Goal: Information Seeking & Learning: Learn about a topic

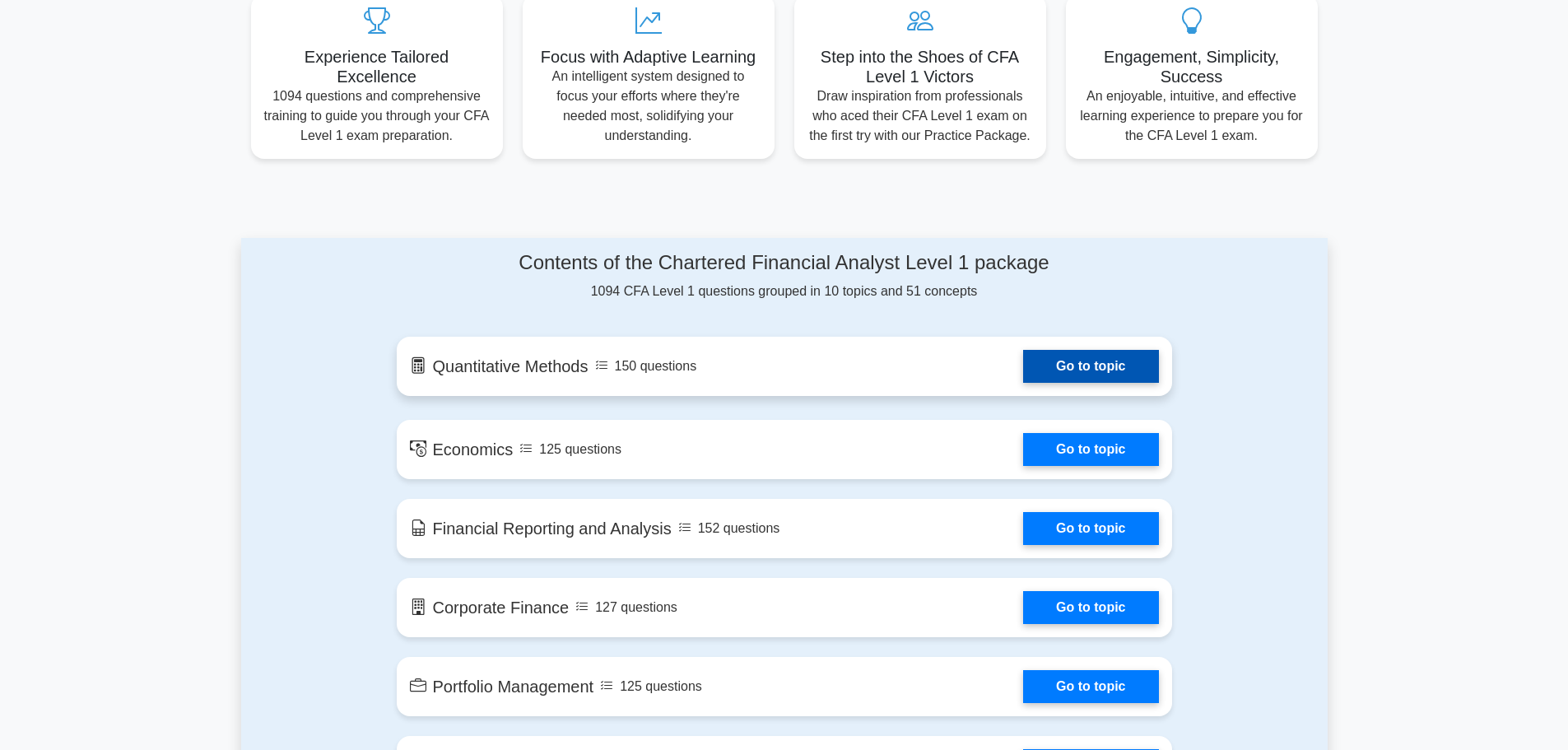
scroll to position [658, 0]
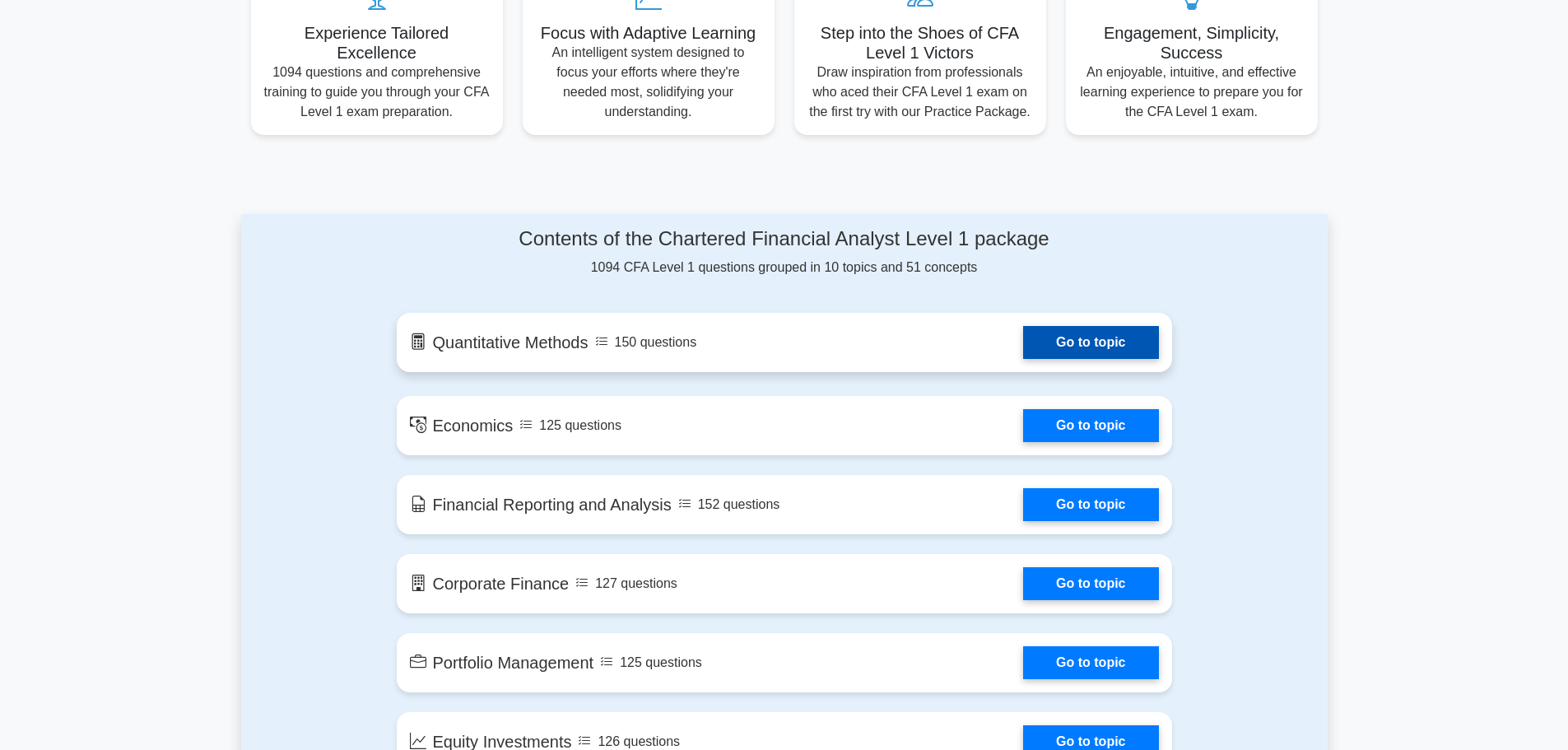
click at [1068, 340] on link "Go to topic" at bounding box center [1090, 343] width 135 height 33
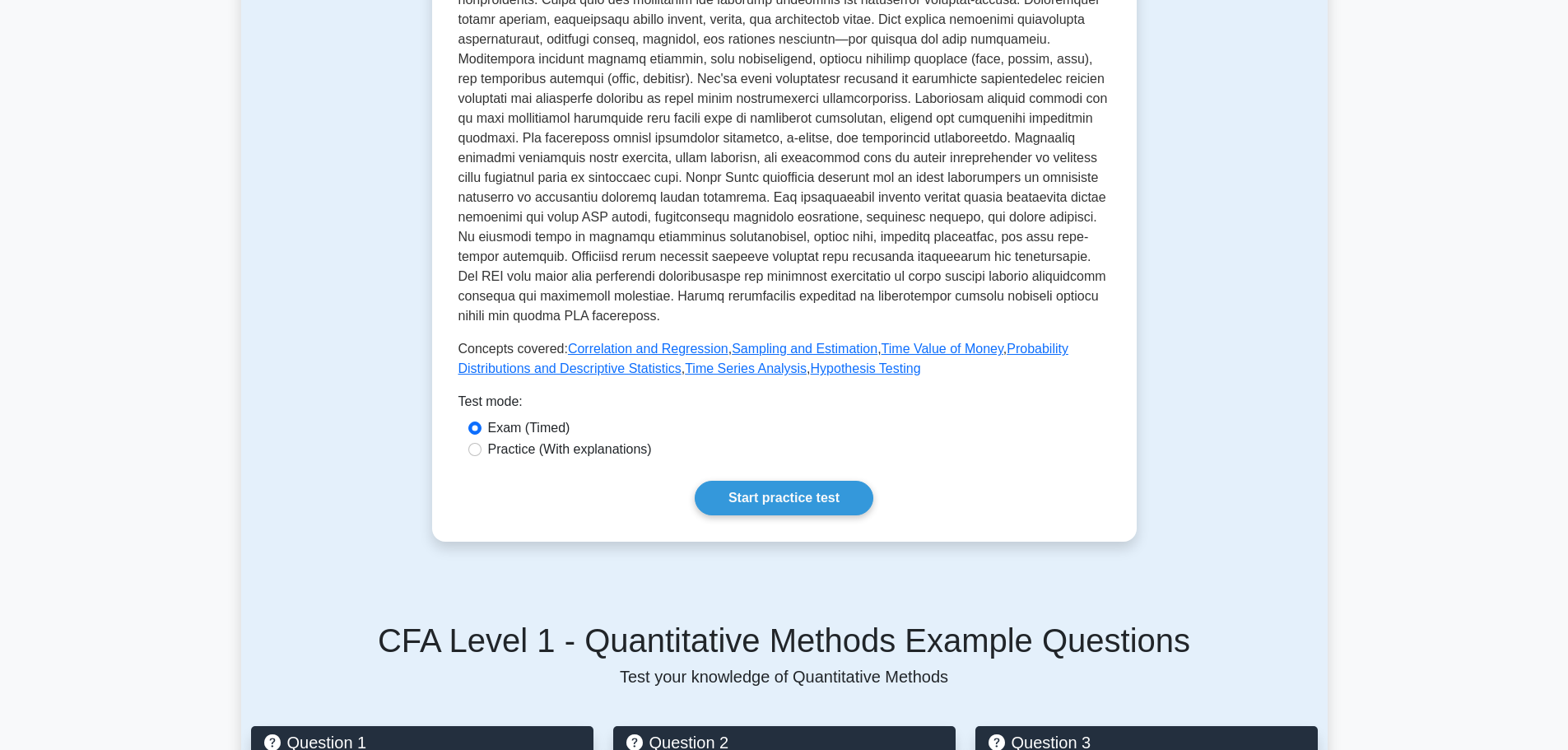
scroll to position [658, 0]
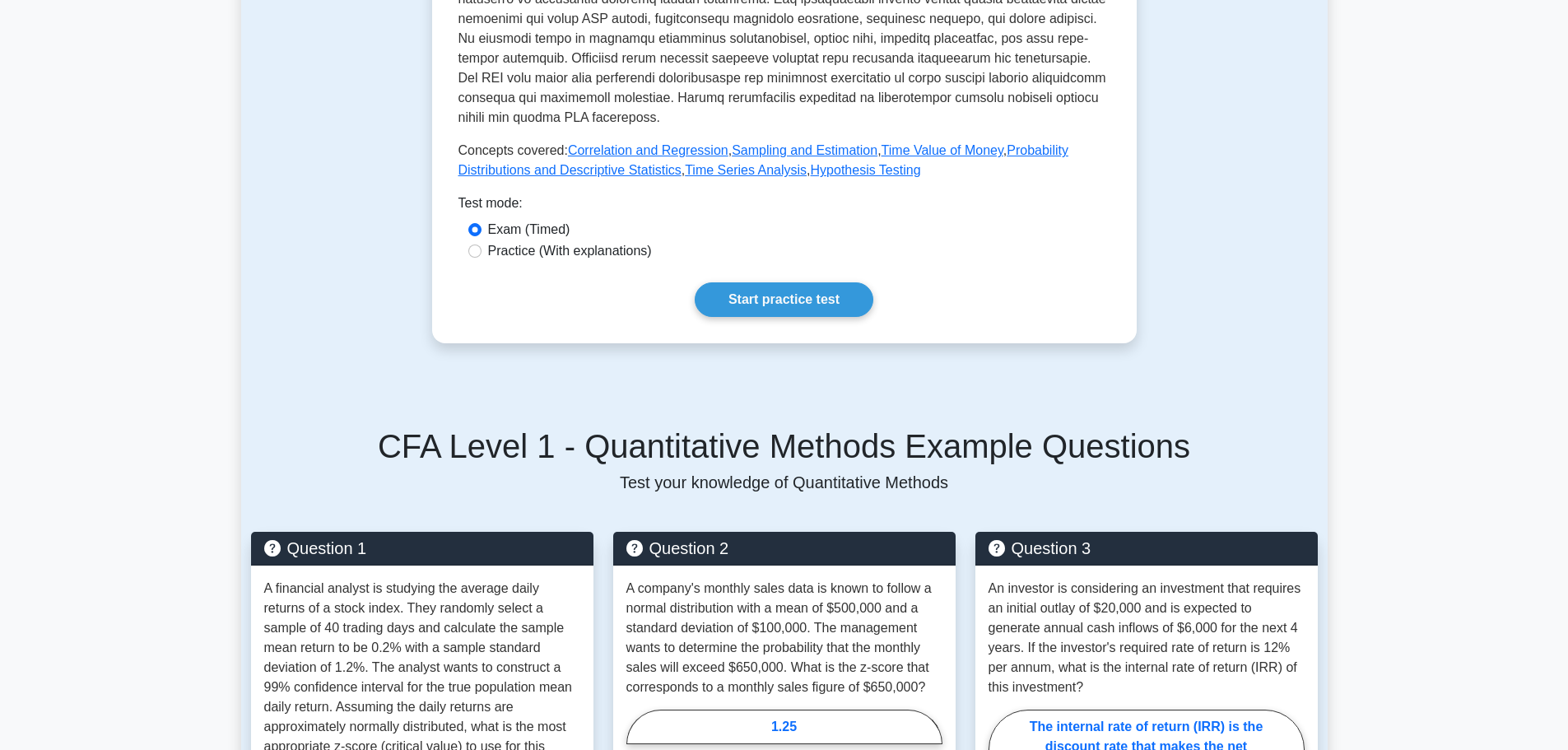
click at [796, 286] on link "Start practice test" at bounding box center [784, 300] width 179 height 35
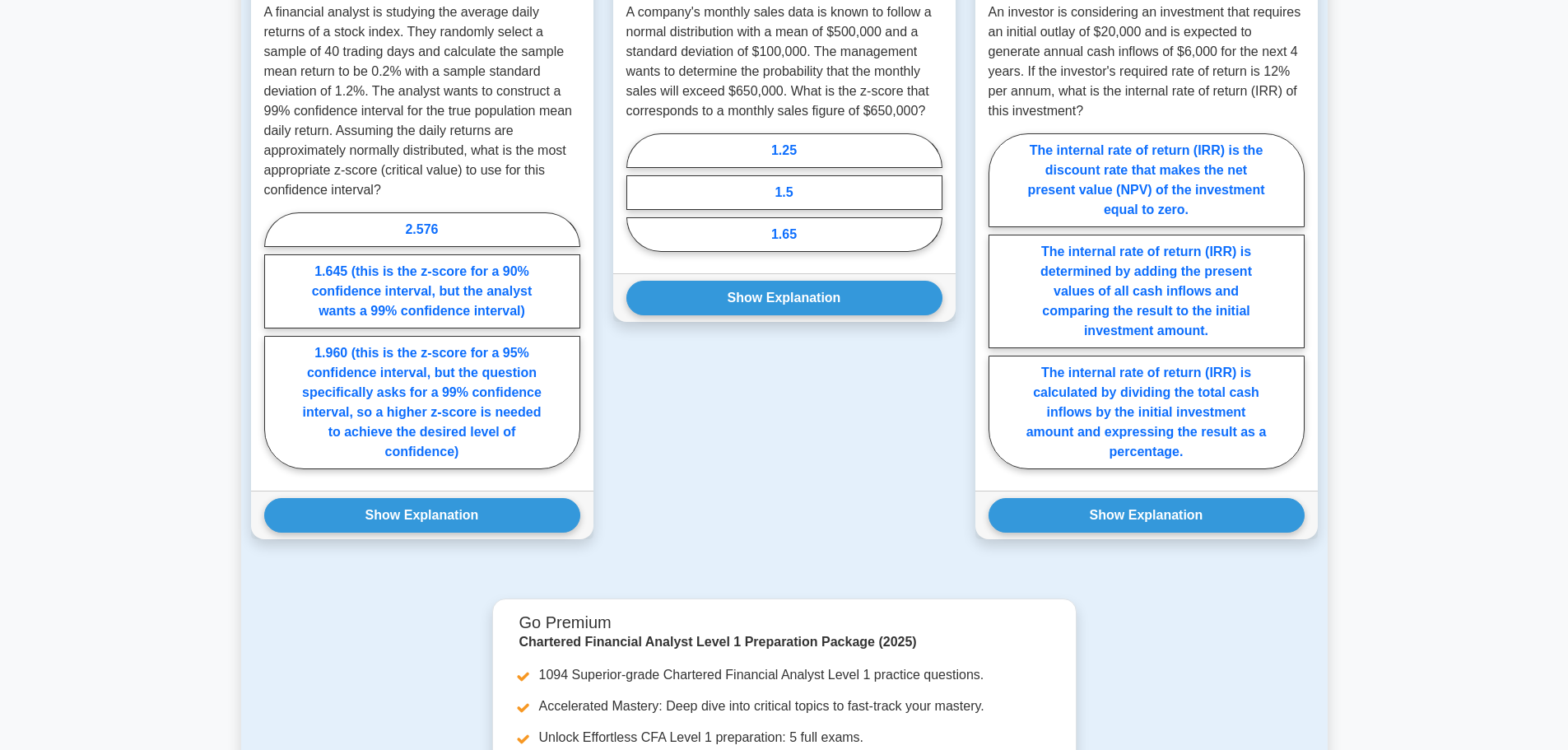
scroll to position [1070, 0]
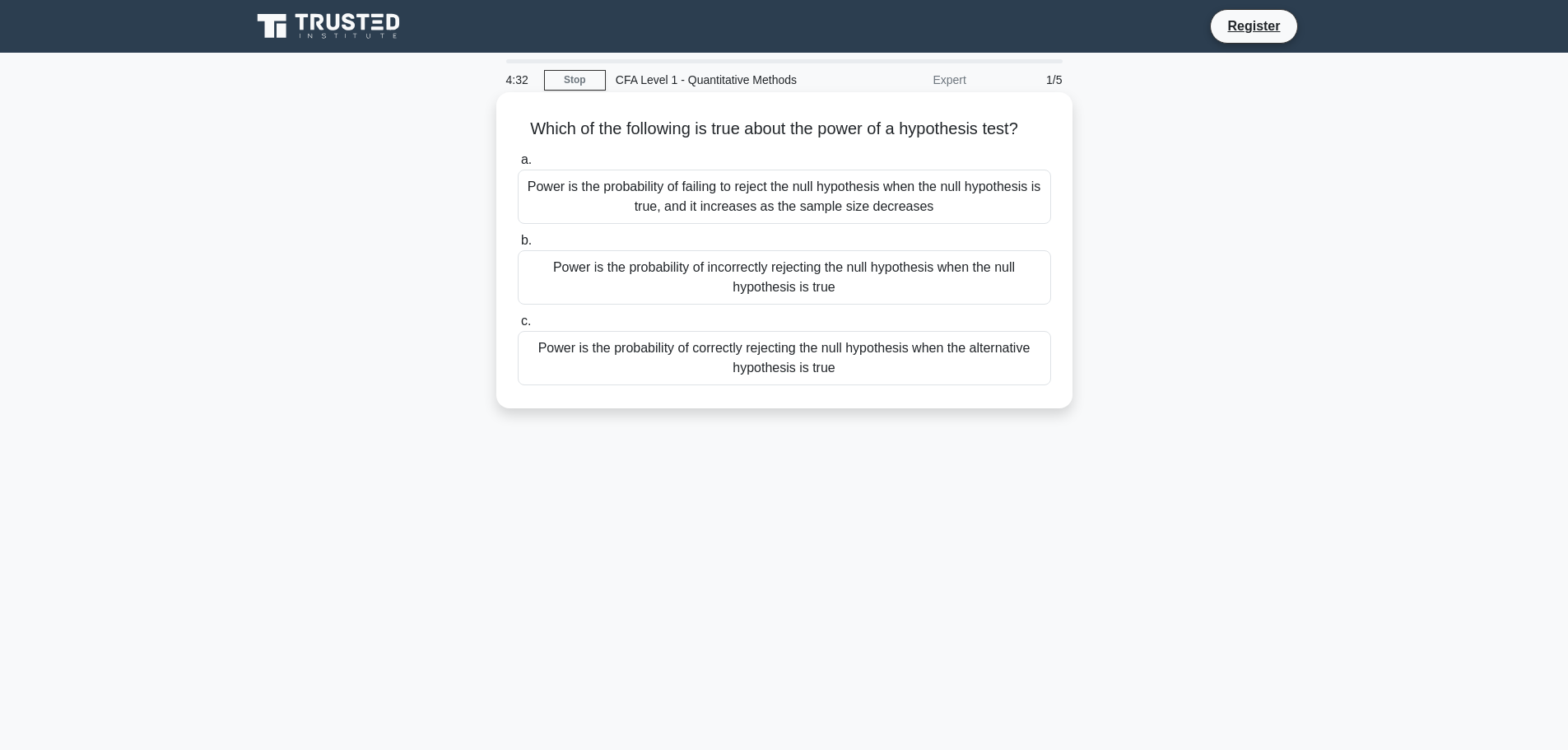
click at [866, 204] on div "Power is the probability of failing to reject the null hypothesis when the null…" at bounding box center [784, 196] width 533 height 54
click at [518, 165] on input "a. Power is the probability of failing to reject the null hypothesis when the n…" at bounding box center [518, 160] width 0 height 11
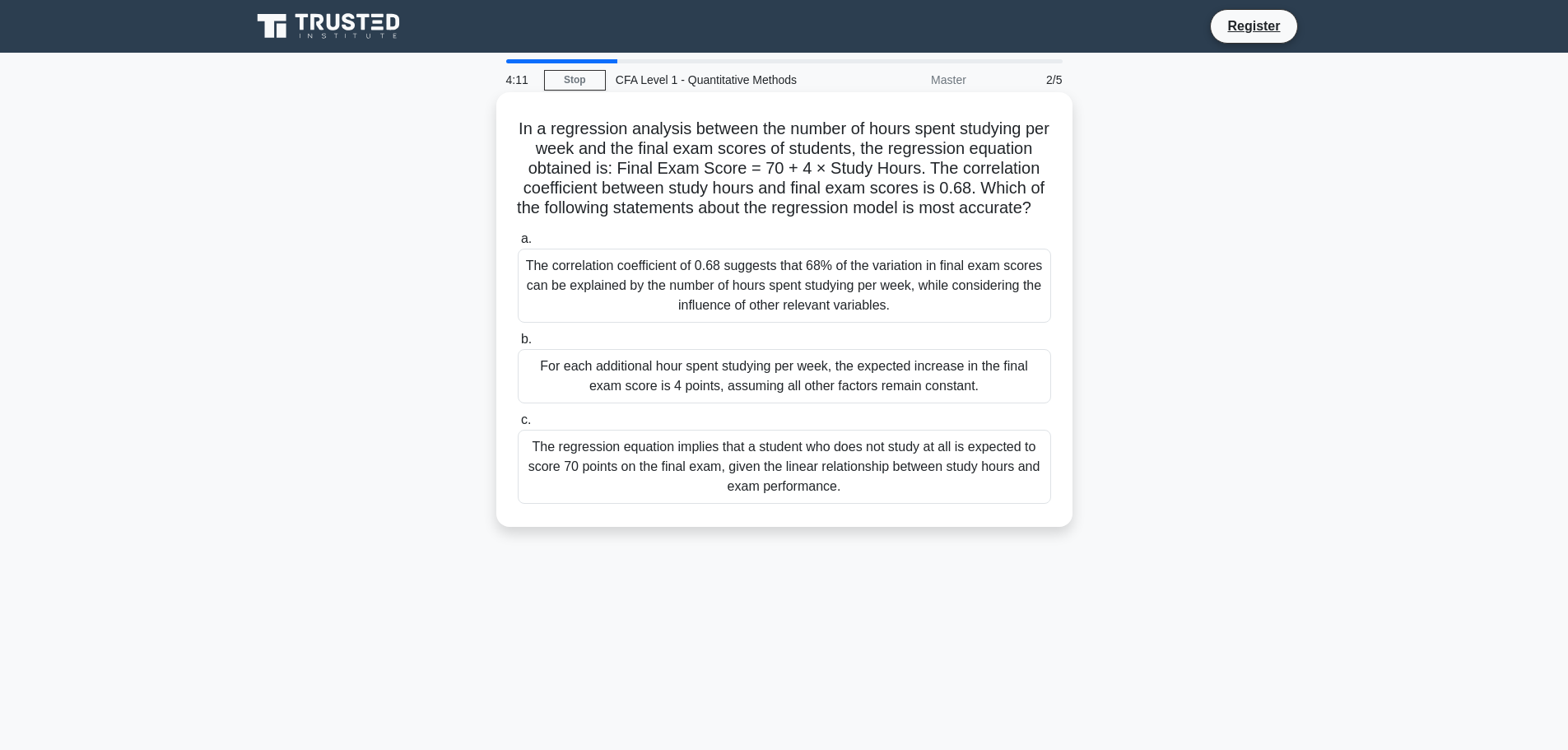
click at [829, 396] on div "For each additional hour spent studying per week, the expected increase in the …" at bounding box center [784, 376] width 533 height 54
click at [518, 345] on input "b. For each additional hour spent studying per week, the expected increase in t…" at bounding box center [518, 339] width 0 height 11
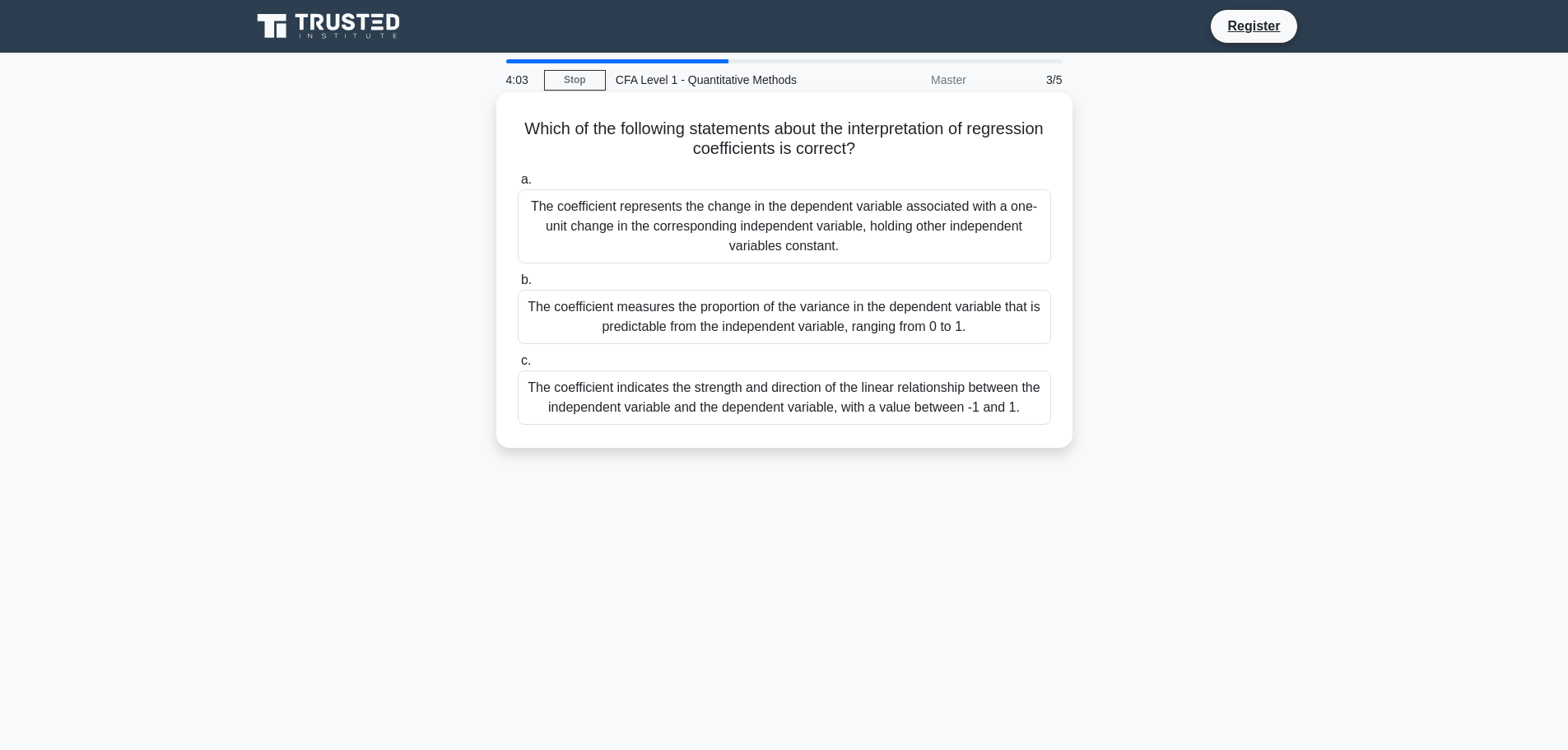
click at [911, 315] on div "The coefficient measures the proportion of the variance in the dependent variab…" at bounding box center [784, 316] width 533 height 54
click at [518, 285] on input "b. The coefficient measures the proportion of the variance in the dependent var…" at bounding box center [518, 280] width 0 height 11
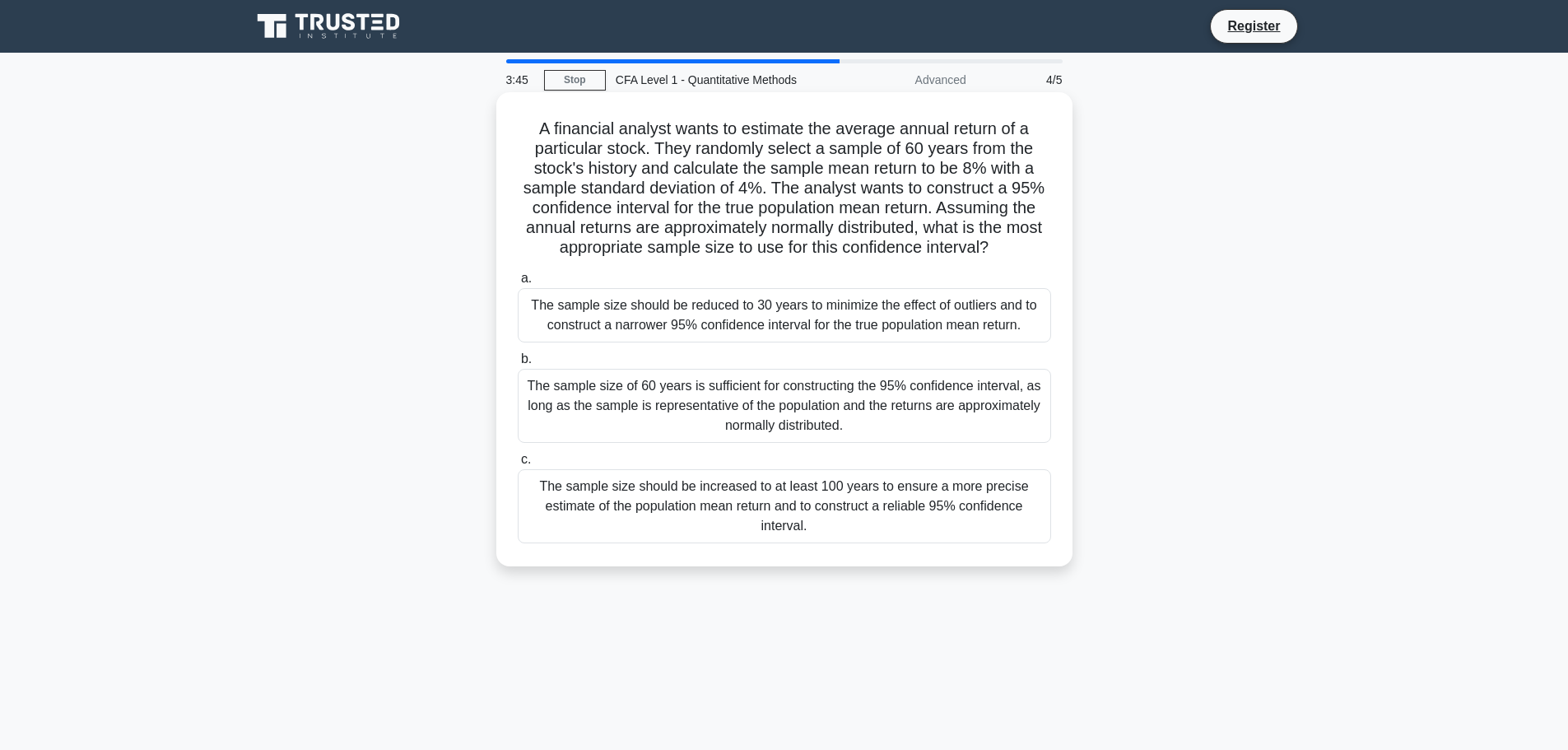
click at [773, 427] on div "The sample size of 60 years is sufficient for constructing the 95% confidence i…" at bounding box center [784, 405] width 533 height 75
click at [518, 365] on input "b. The sample size of 60 years is sufficient for constructing the 95% confidenc…" at bounding box center [518, 359] width 0 height 11
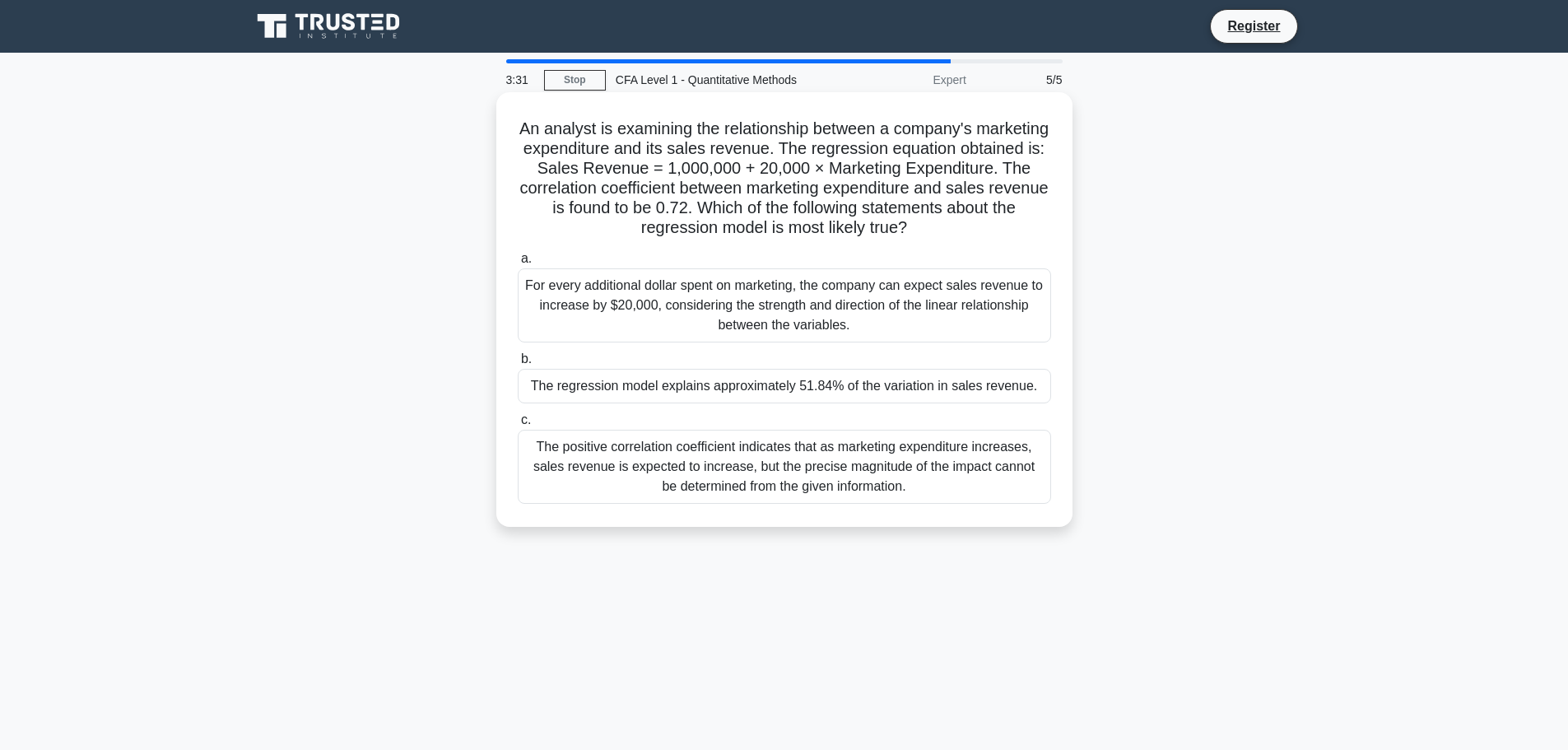
click at [757, 385] on div "The regression model explains approximately 51.84% of the variation in sales re…" at bounding box center [784, 386] width 533 height 35
click at [518, 365] on input "b. The regression model explains approximately 51.84% of the variation in sales…" at bounding box center [518, 359] width 0 height 11
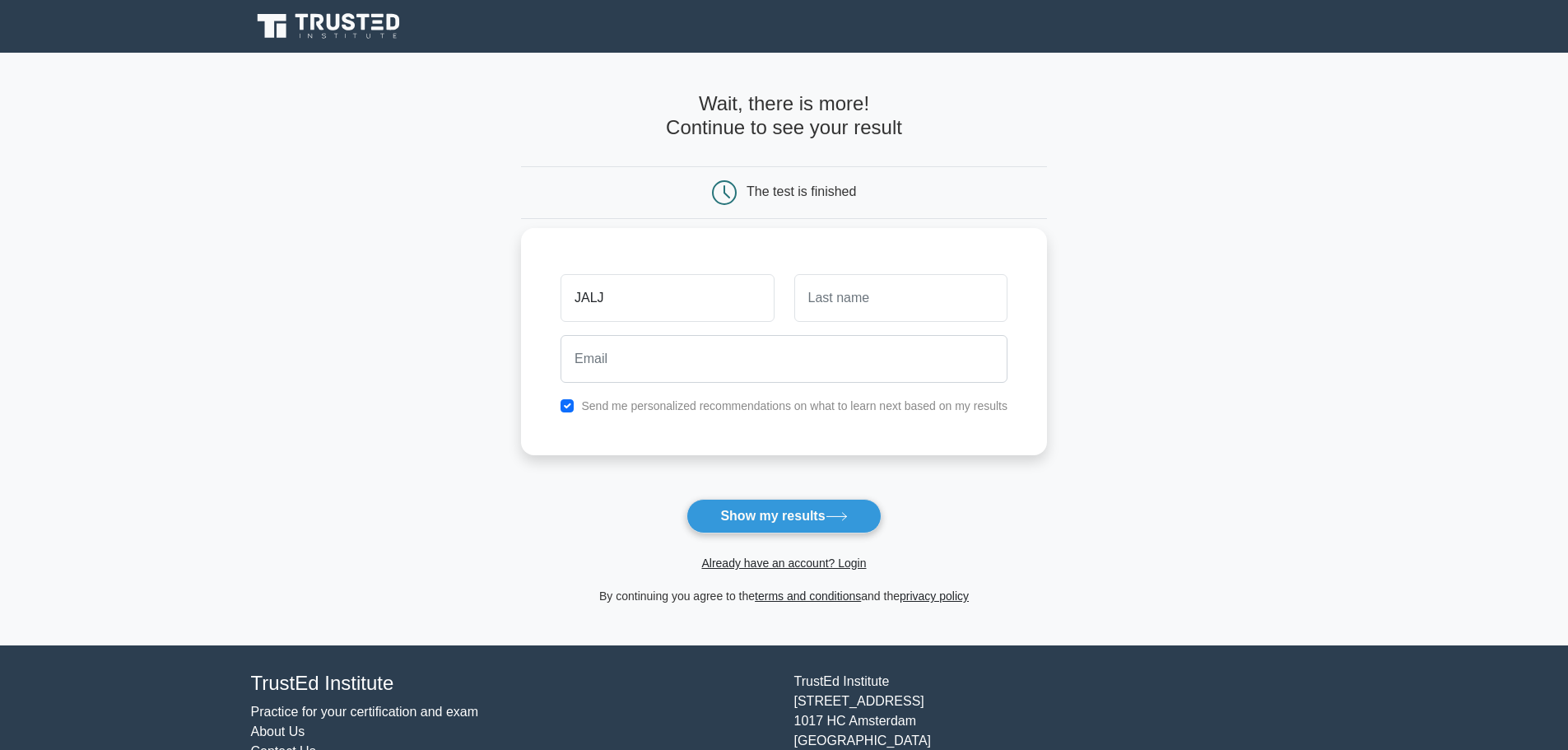
type input "JALJ"
click at [878, 299] on input "text" at bounding box center [901, 297] width 213 height 47
type input "Q"
type input "S"
click at [786, 358] on input "S" at bounding box center [784, 358] width 447 height 47
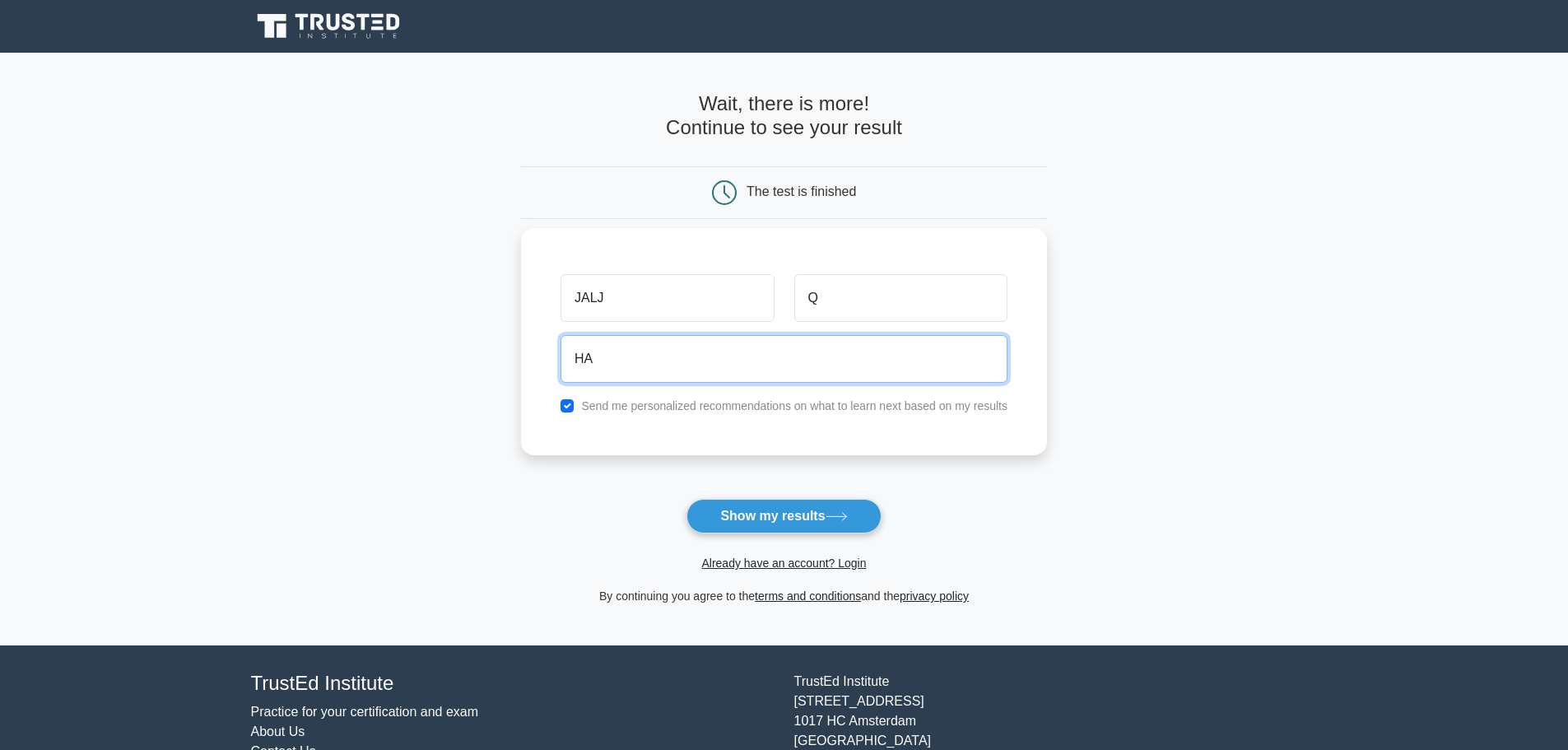
type input "H"
type input "hamzakhan63368@gmail.com"
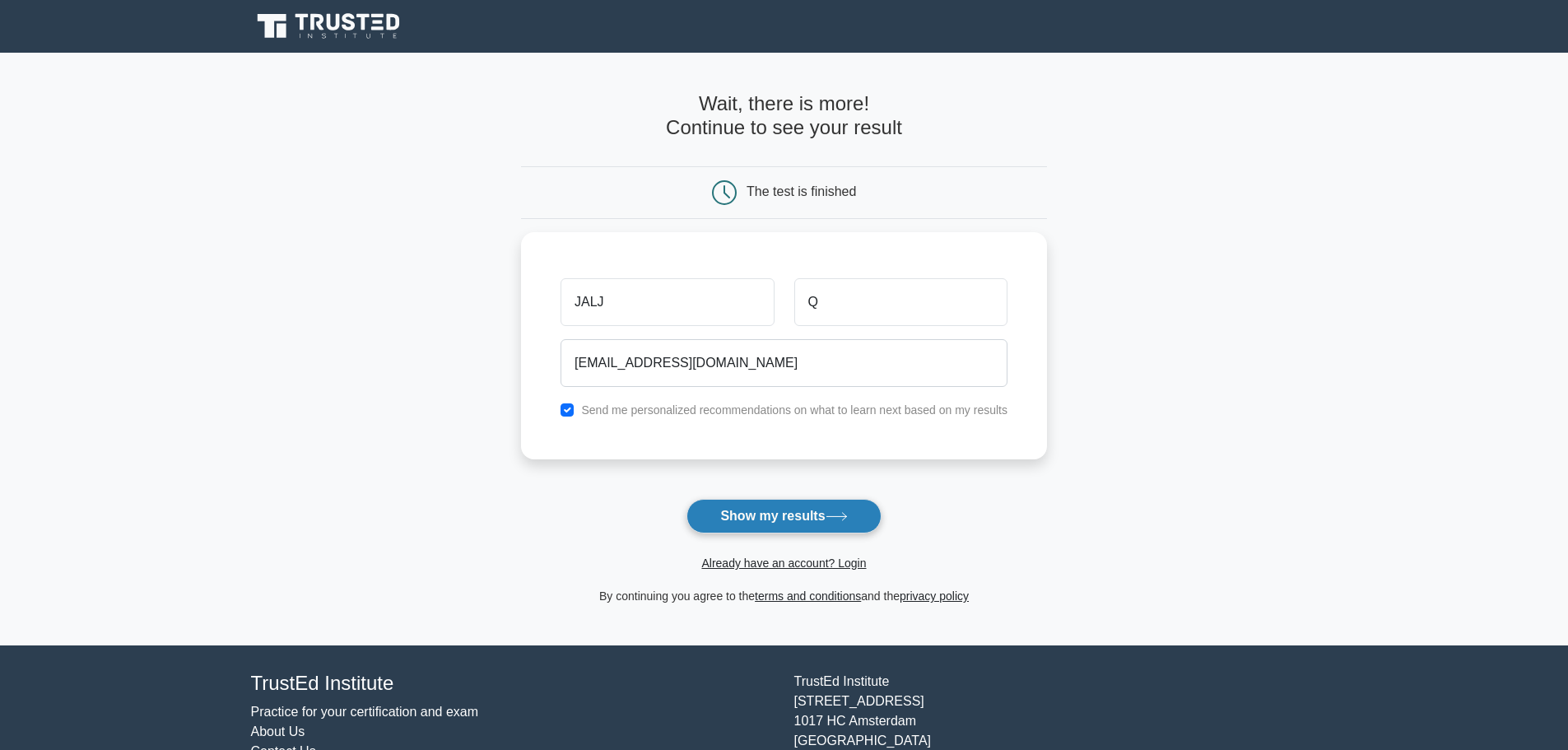
click at [766, 509] on button "Show my results" at bounding box center [783, 516] width 195 height 35
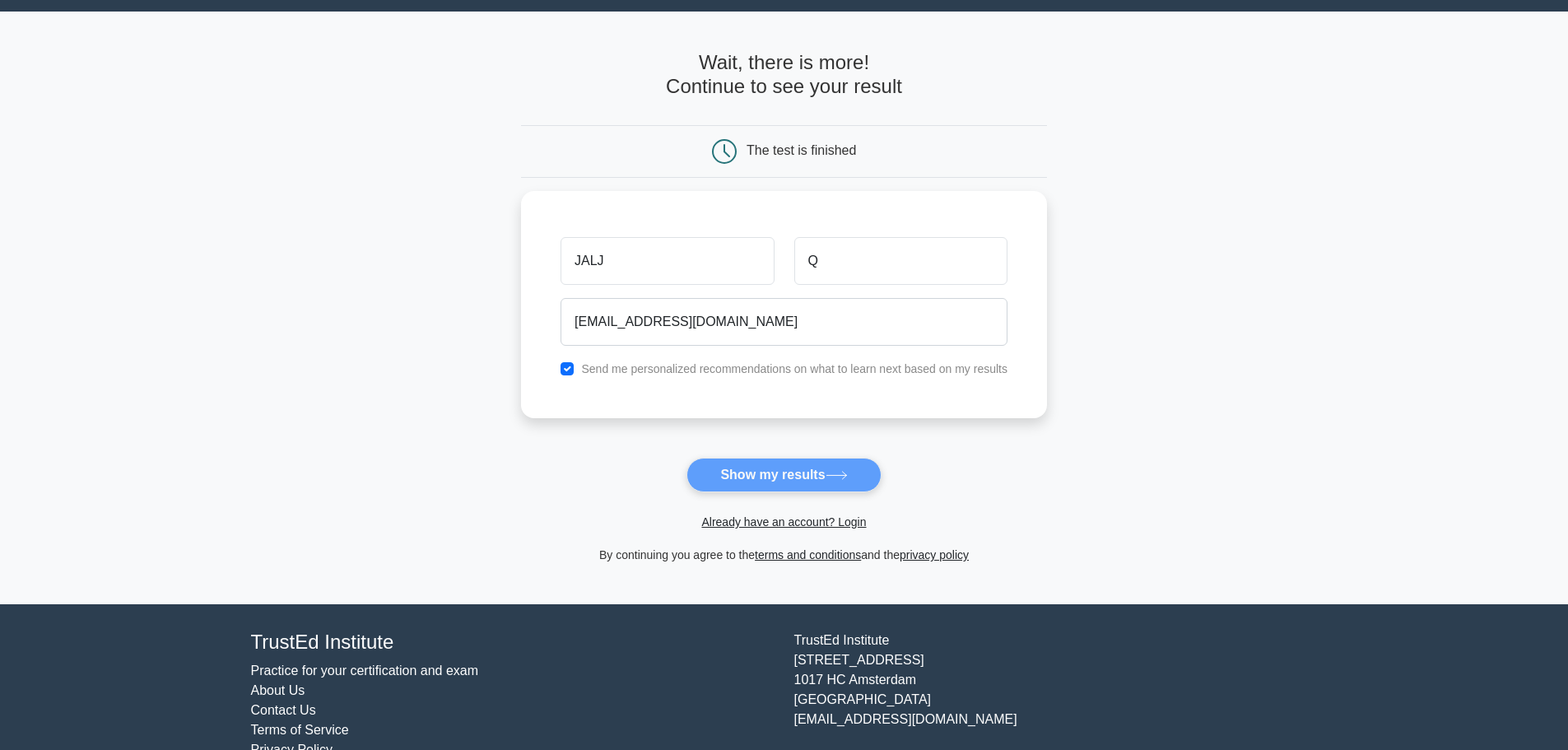
scroll to position [78, 0]
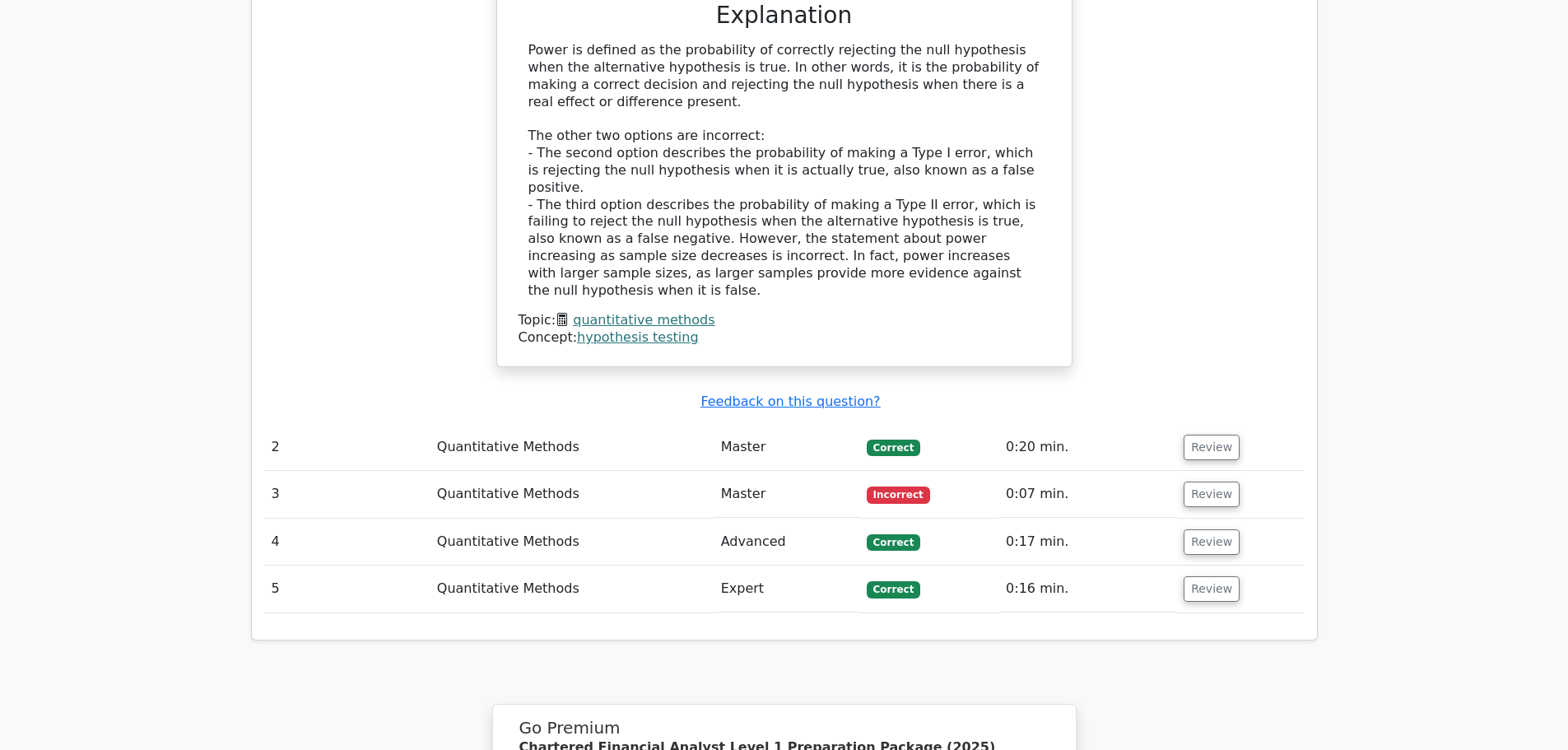
scroll to position [1646, 0]
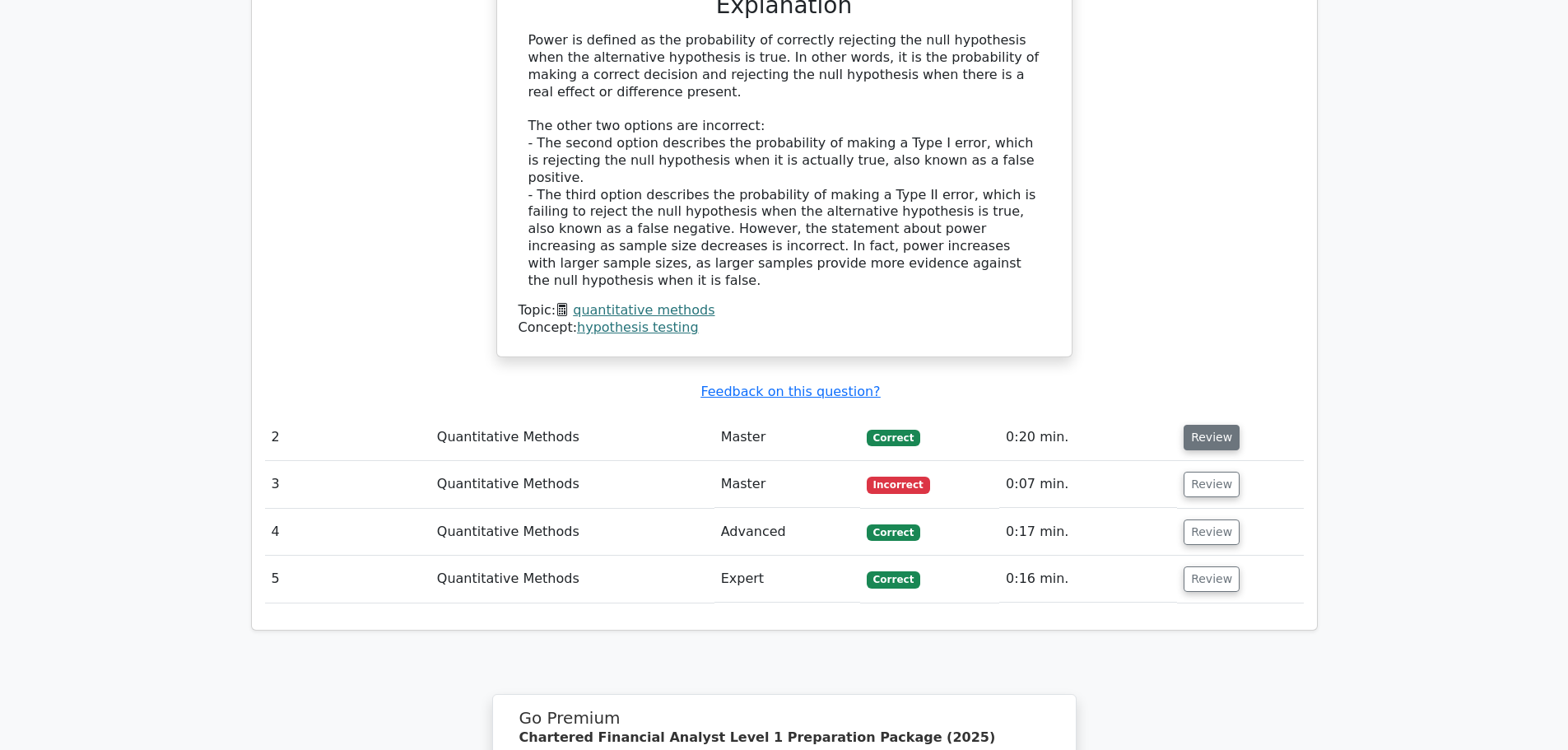
click at [1201, 425] on button "Review" at bounding box center [1212, 437] width 56 height 25
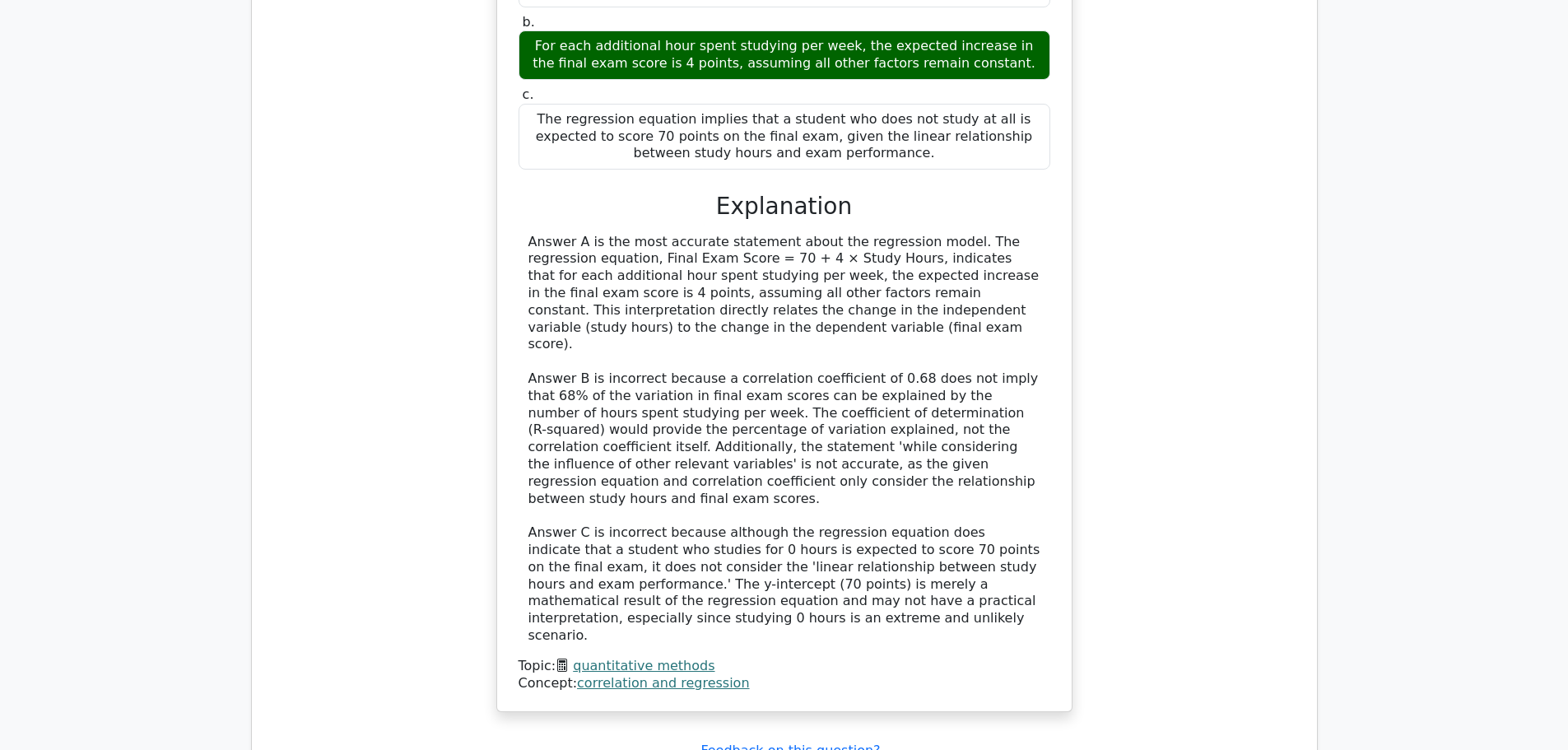
scroll to position [2552, 0]
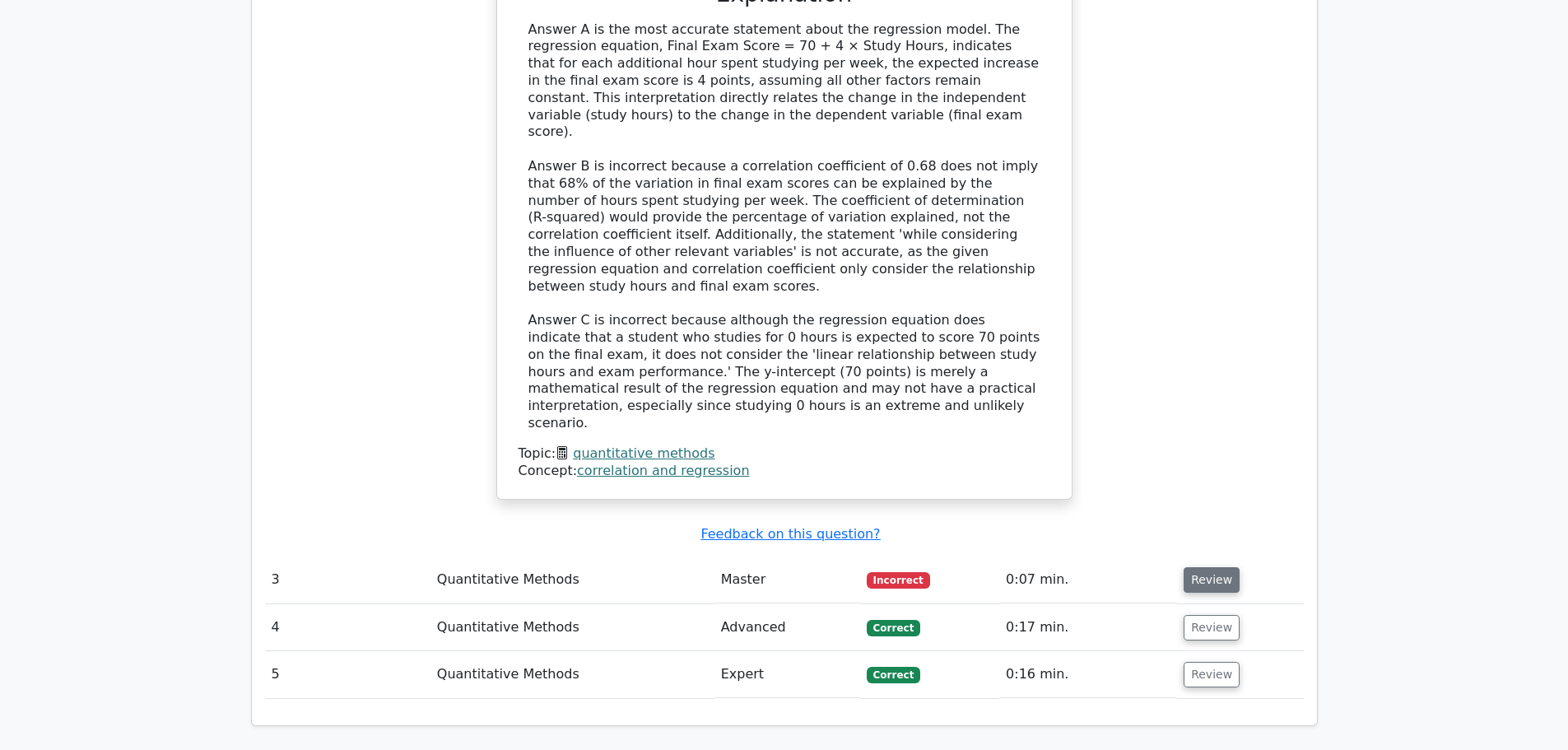
click at [1197, 567] on button "Review" at bounding box center [1212, 580] width 56 height 25
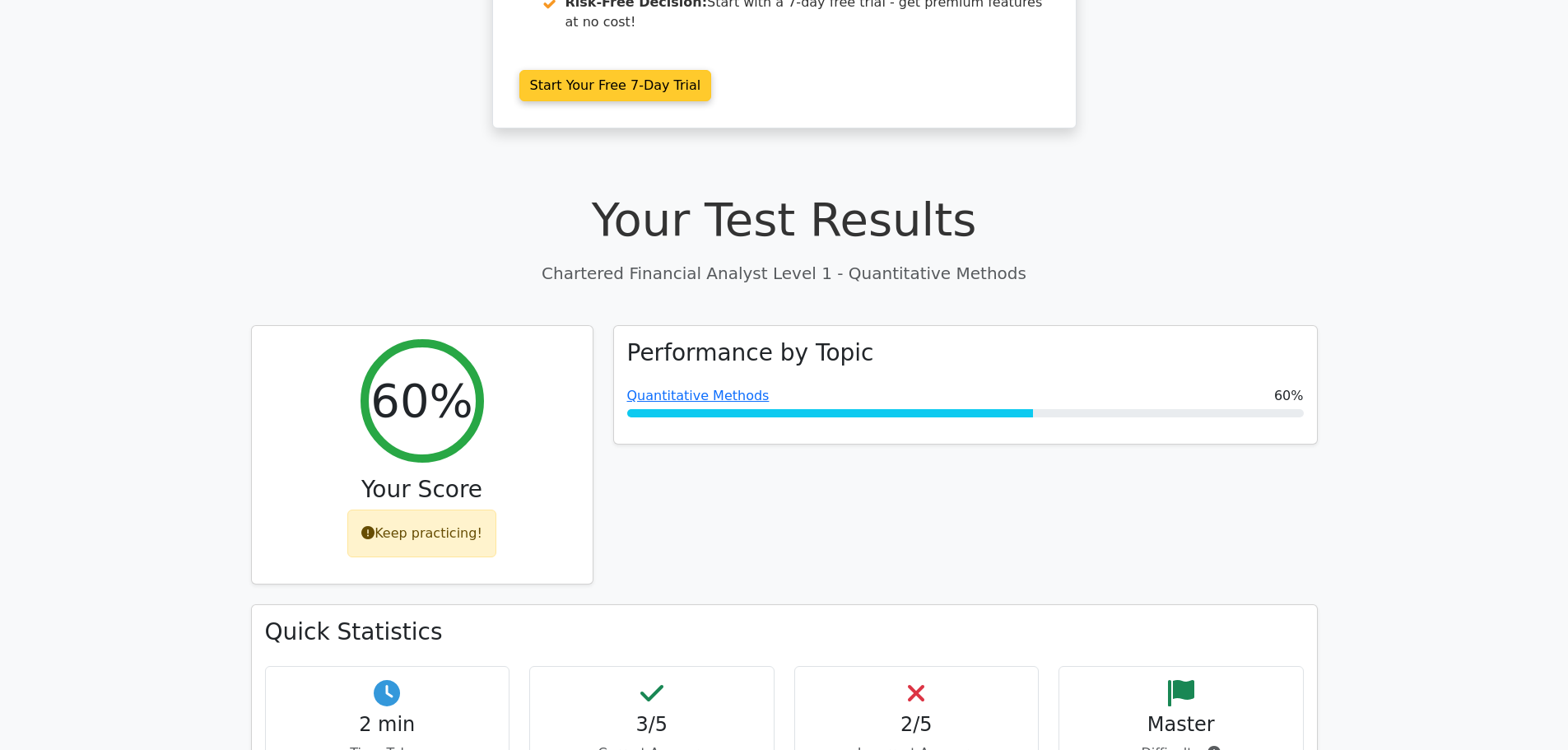
scroll to position [349, 0]
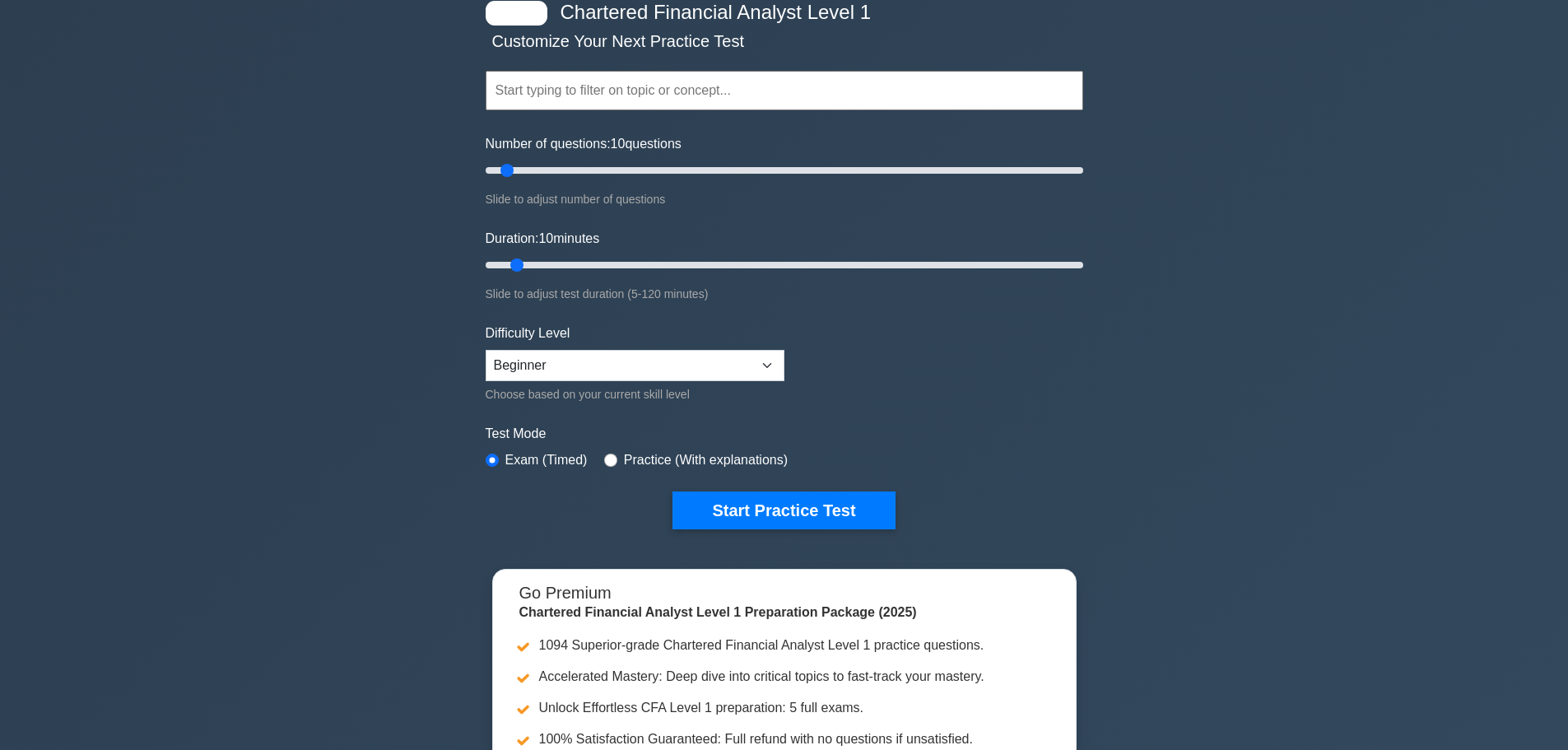
scroll to position [82, 0]
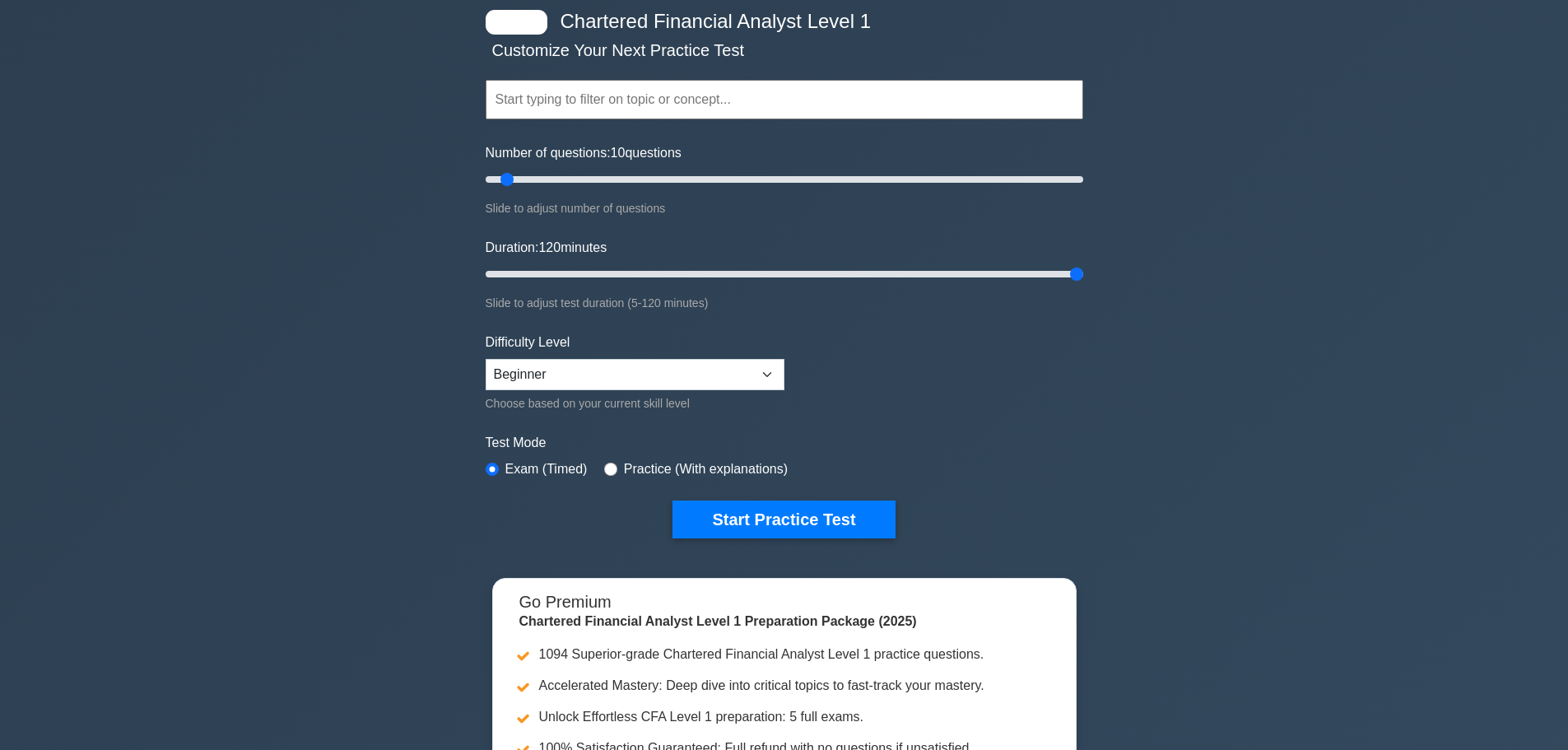
drag, startPoint x: 519, startPoint y: 269, endPoint x: 1258, endPoint y: 256, distance: 739.1
type input "120"
click at [1083, 264] on input "Duration: 120 minutes" at bounding box center [784, 274] width 597 height 19
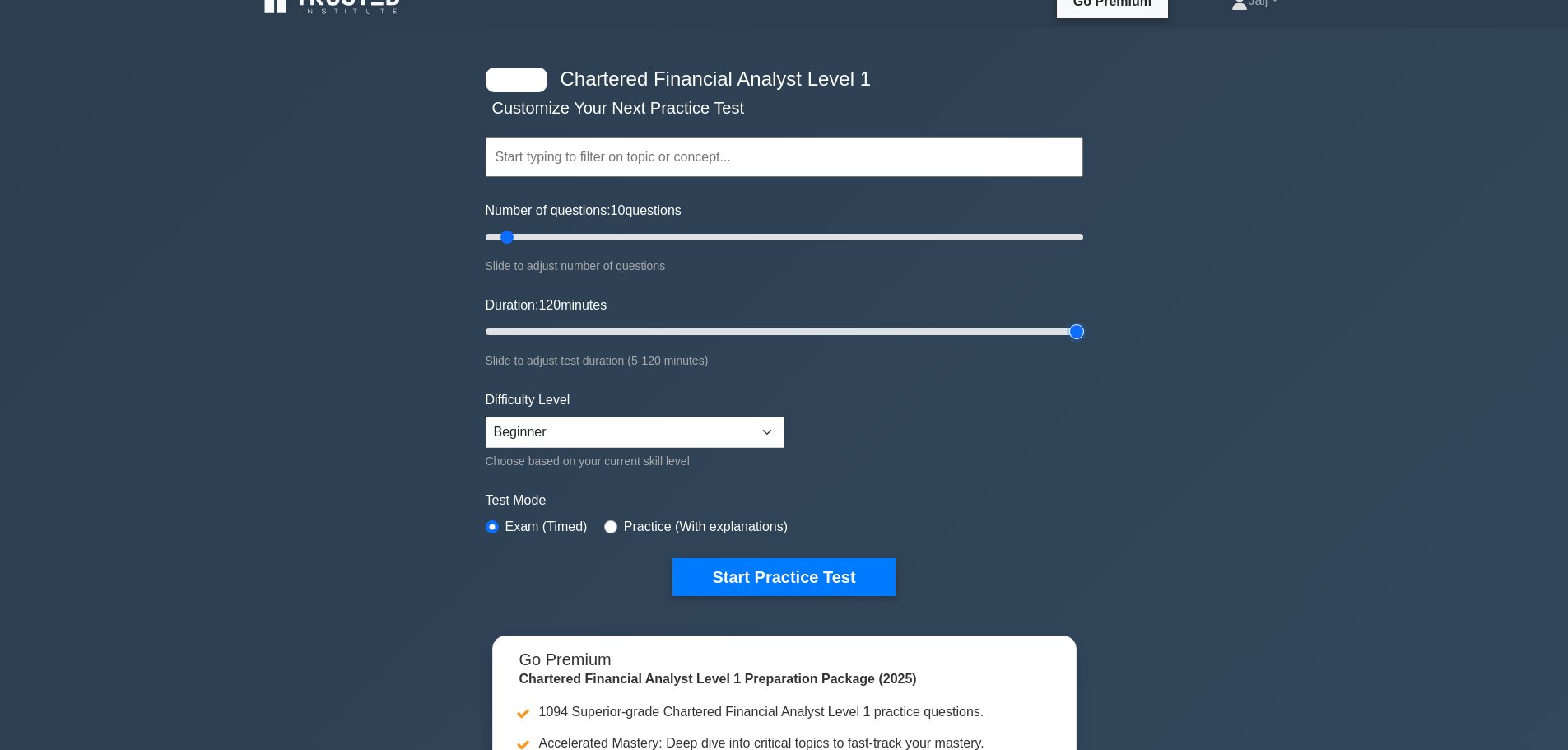
scroll to position [0, 0]
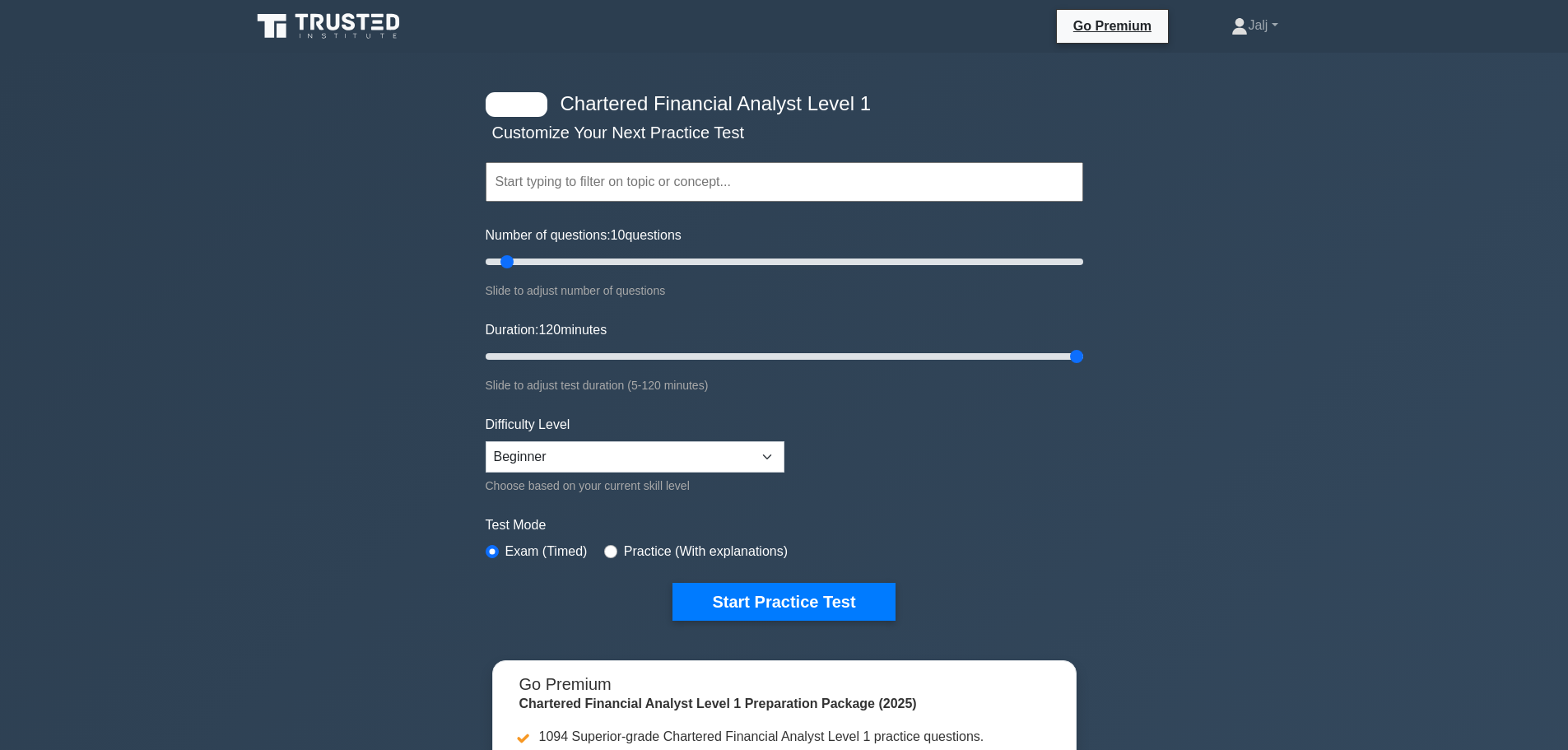
click at [618, 444] on div "Difficulty Level Beginner Intermediate Expert Choose based on your current skil…" at bounding box center [635, 455] width 299 height 80
drag, startPoint x: 617, startPoint y: 448, endPoint x: 612, endPoint y: 467, distance: 19.6
click at [616, 454] on select "Beginner Intermediate Expert" at bounding box center [635, 457] width 299 height 31
click at [486, 441] on select "Beginner Intermediate Expert" at bounding box center [635, 457] width 299 height 31
click at [598, 474] on div "Difficulty Level Beginner Intermediate Expert Choose based on your current skil…" at bounding box center [635, 455] width 299 height 80
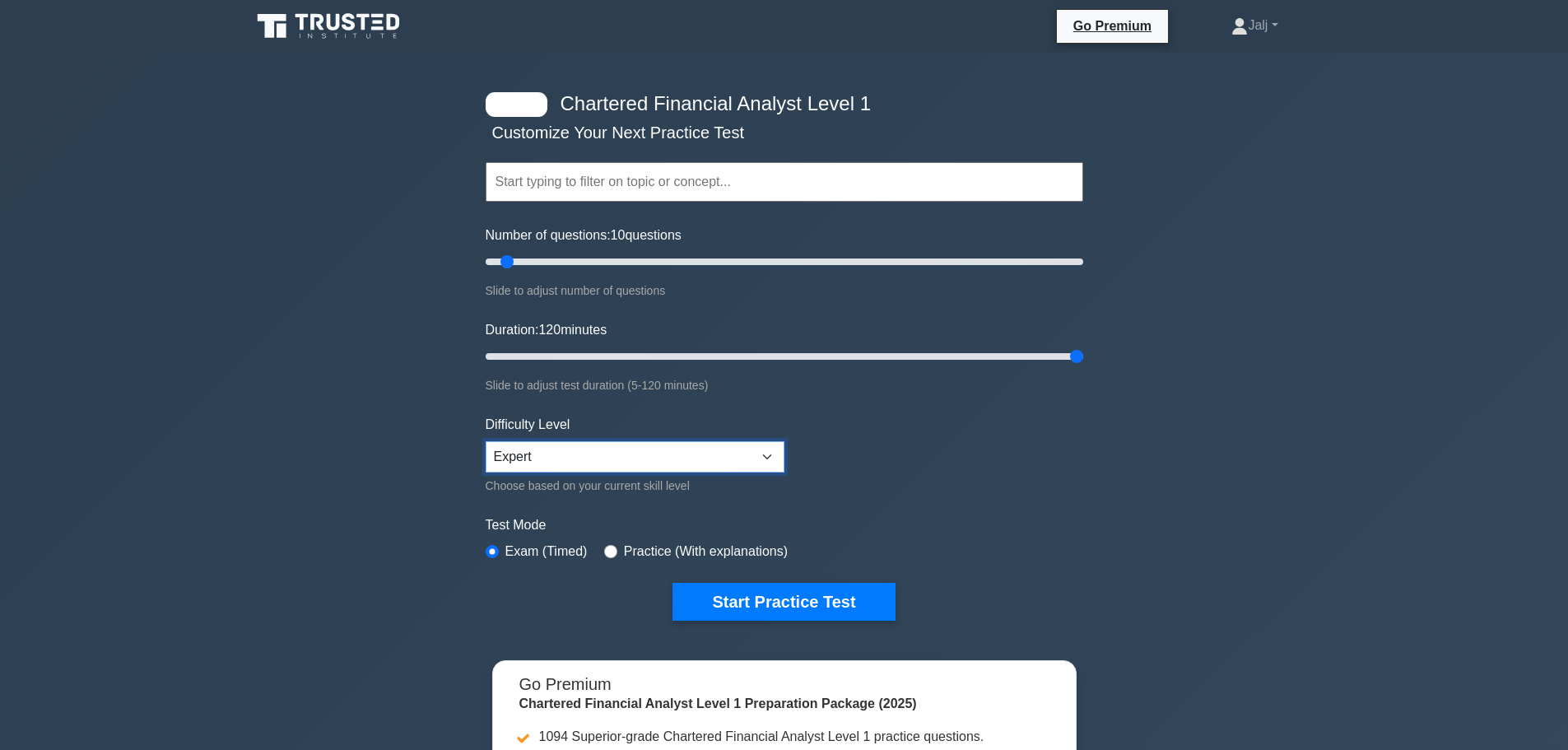
select select "intermediate"
click at [486, 441] on select "Beginner Intermediate Expert" at bounding box center [635, 457] width 299 height 31
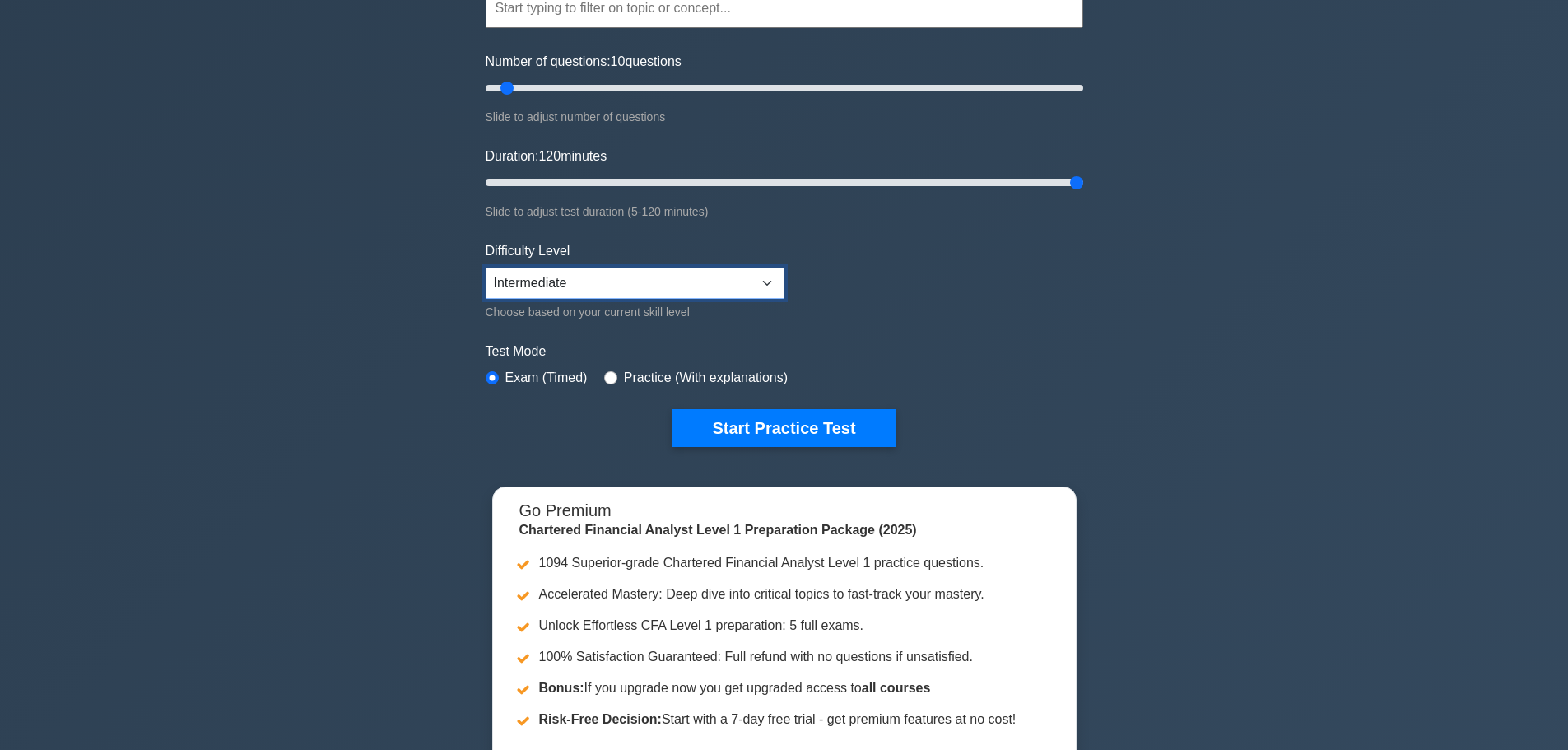
scroll to position [411, 0]
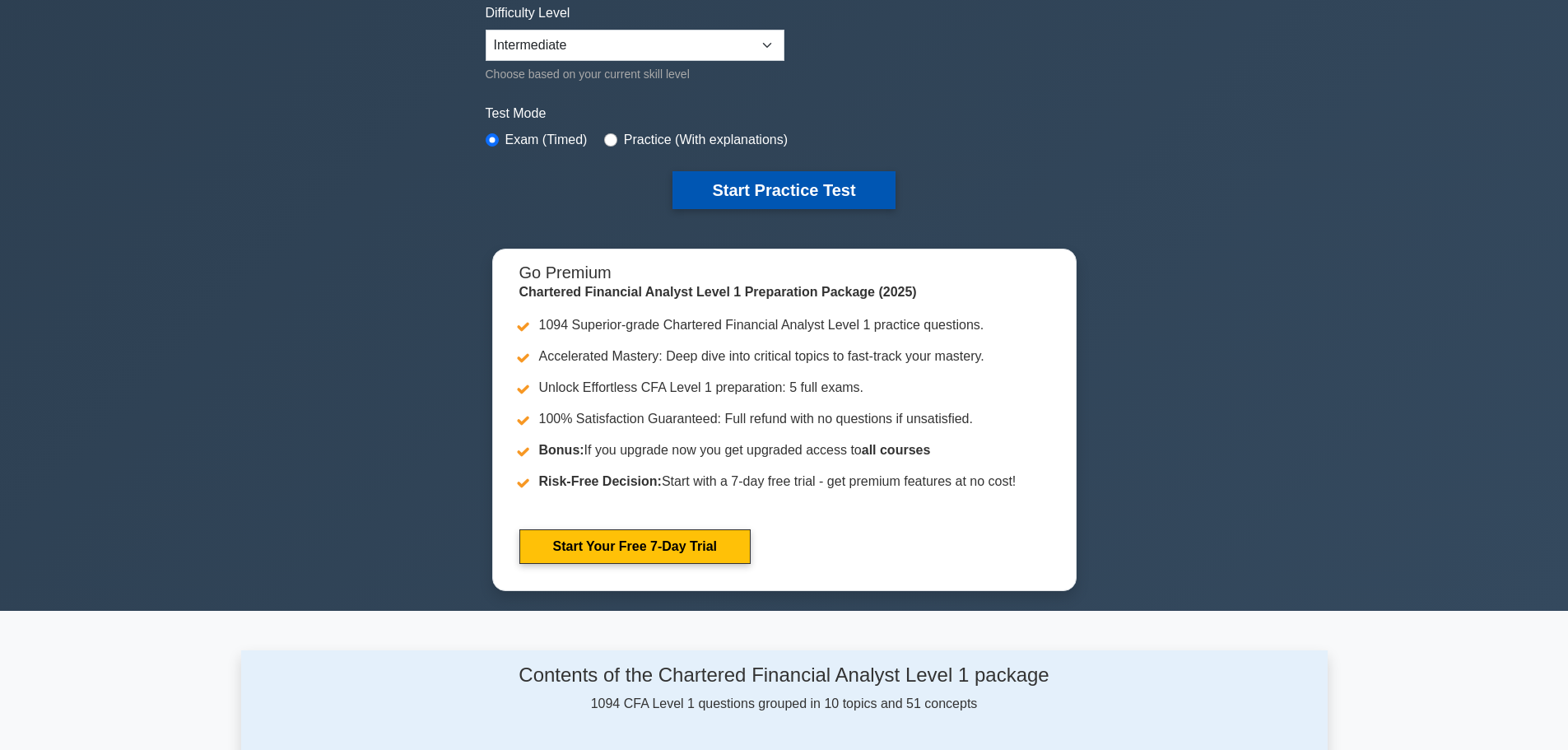
click at [784, 189] on button "Start Practice Test" at bounding box center [784, 190] width 223 height 38
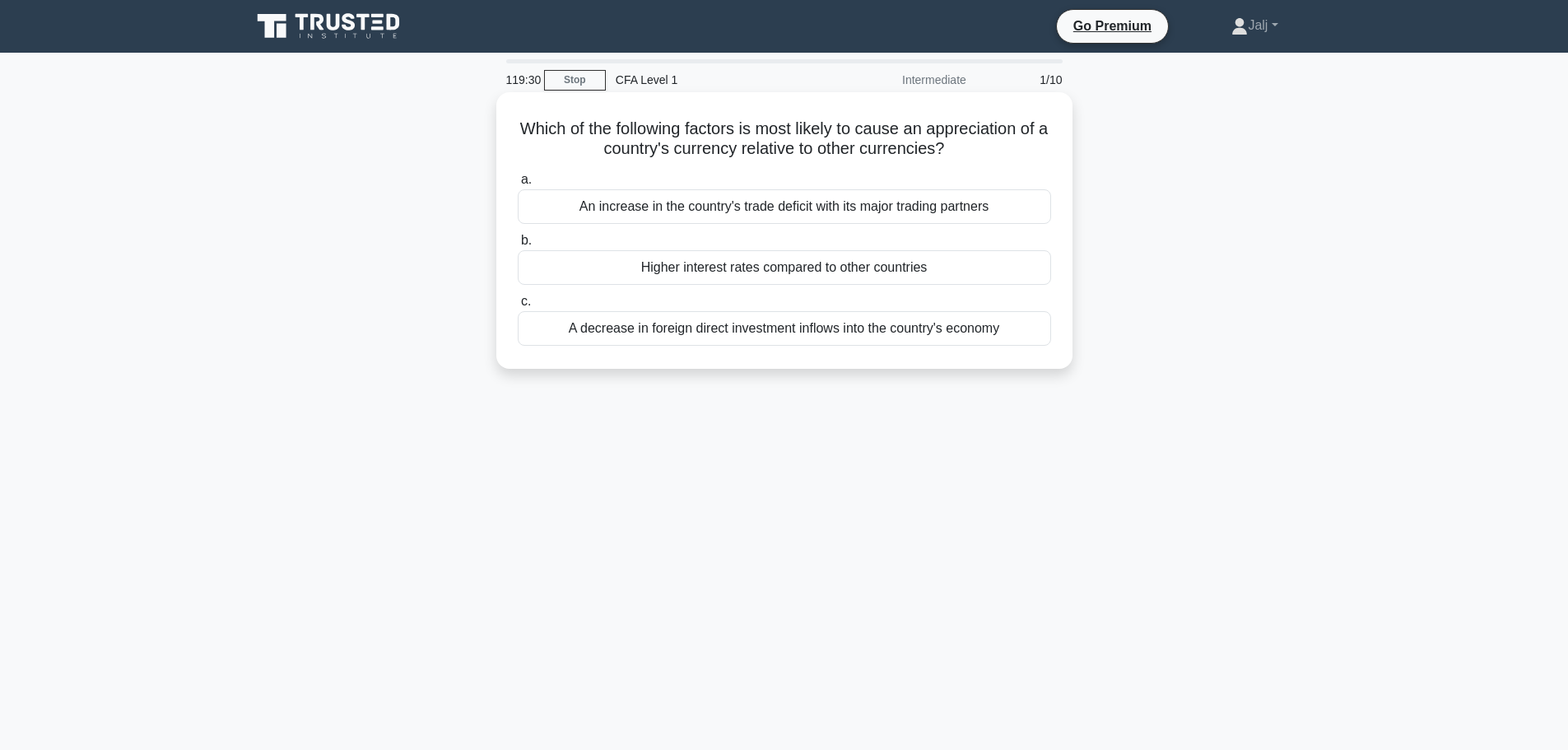
click at [774, 320] on div "A decrease in foreign direct investment inflows into the country's economy" at bounding box center [784, 328] width 533 height 35
click at [518, 307] on input "c. A decrease in foreign direct investment inflows into the country's economy" at bounding box center [518, 301] width 0 height 11
click at [816, 328] on div "Convexity, a measure of the curvature of the price-yield relationship" at bounding box center [784, 328] width 533 height 35
click at [518, 307] on input "c. Convexity, a measure of the curvature of the price-yield relationship" at bounding box center [518, 301] width 0 height 11
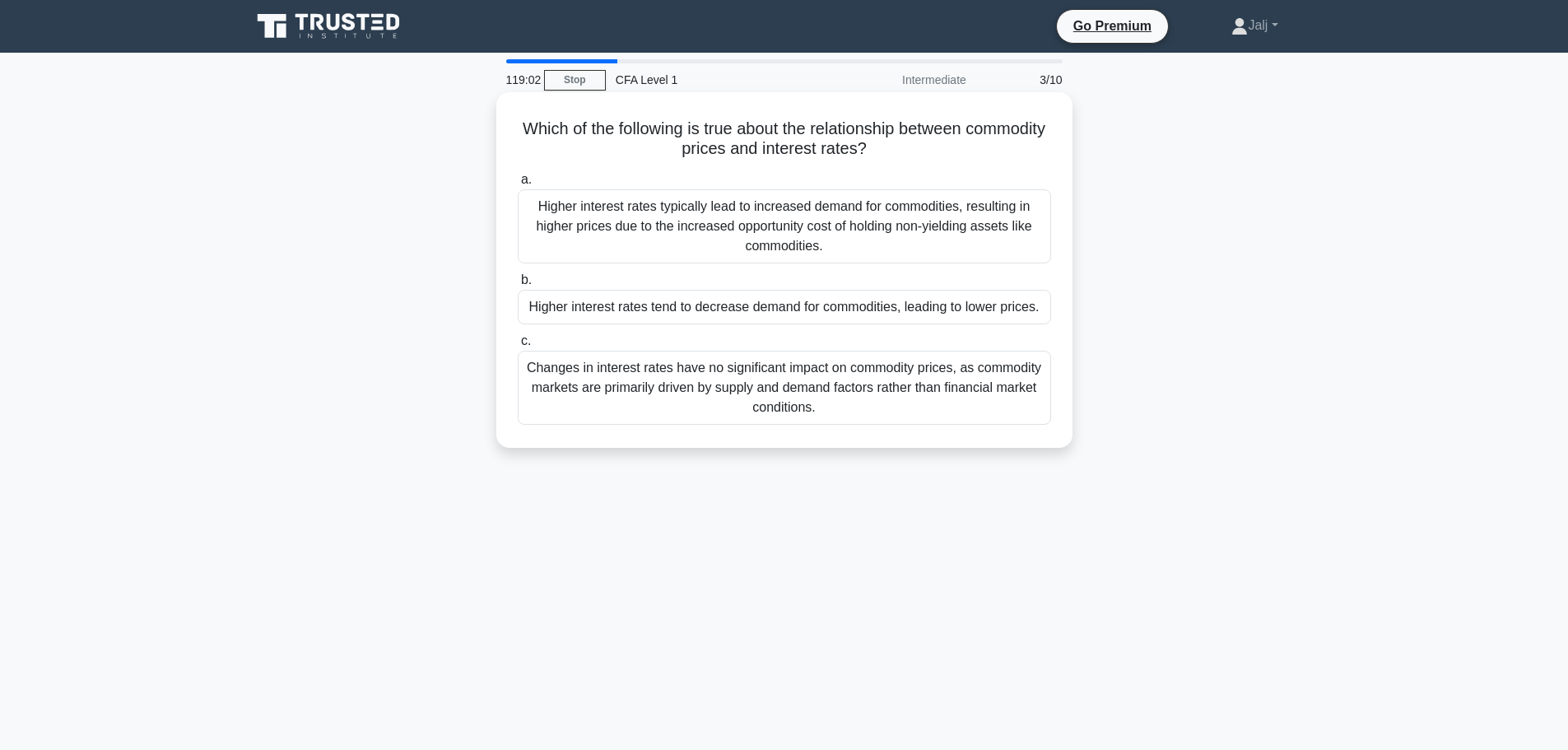
click at [733, 384] on div "Changes in interest rates have no significant impact on commodity prices, as co…" at bounding box center [784, 387] width 533 height 75
click at [518, 346] on input "c. Changes in interest rates have no significant impact on commodity prices, as…" at bounding box center [518, 341] width 0 height 11
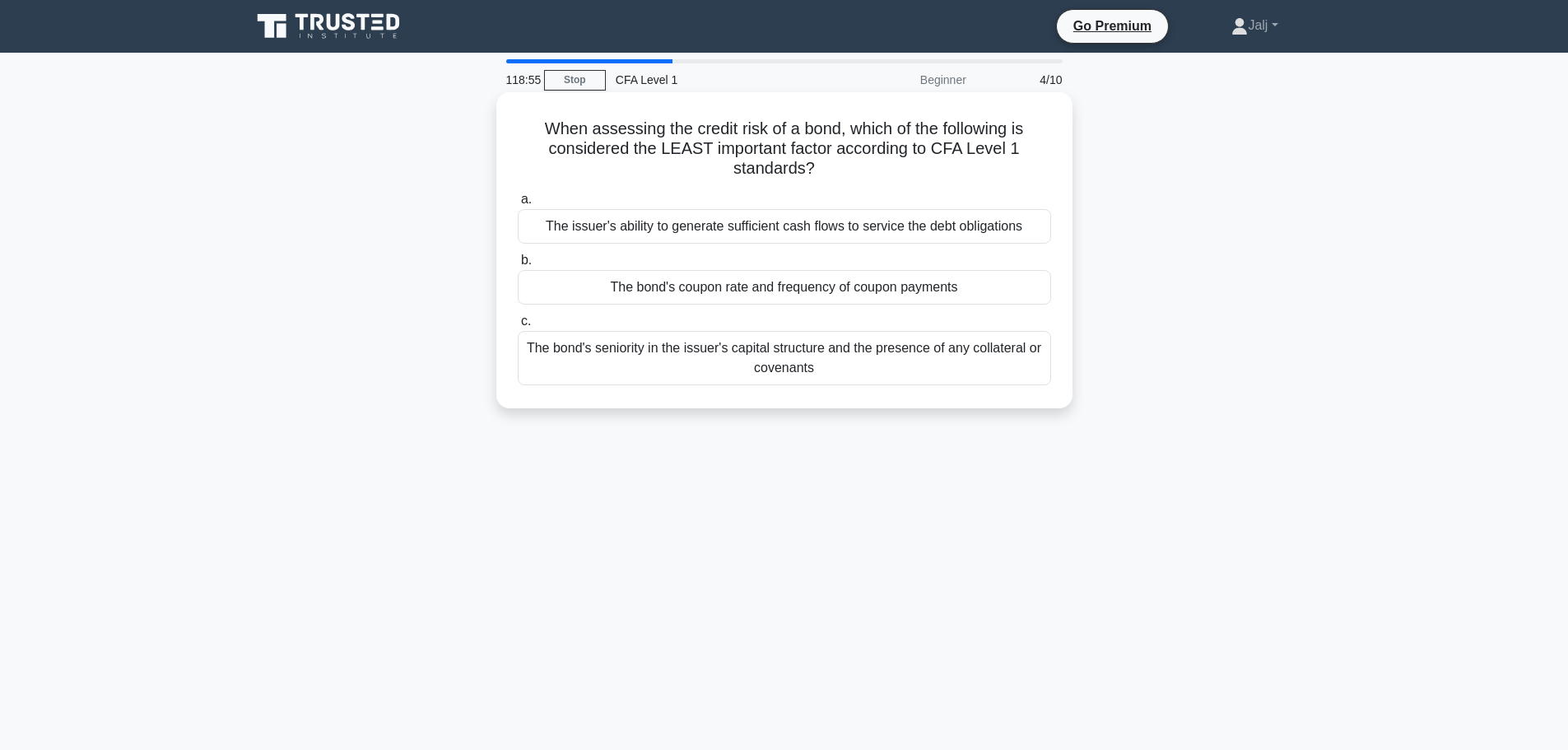
click at [732, 289] on div "The bond's coupon rate and frequency of coupon payments" at bounding box center [784, 287] width 533 height 35
click at [518, 266] on input "b. The bond's coupon rate and frequency of coupon payments" at bounding box center [518, 260] width 0 height 11
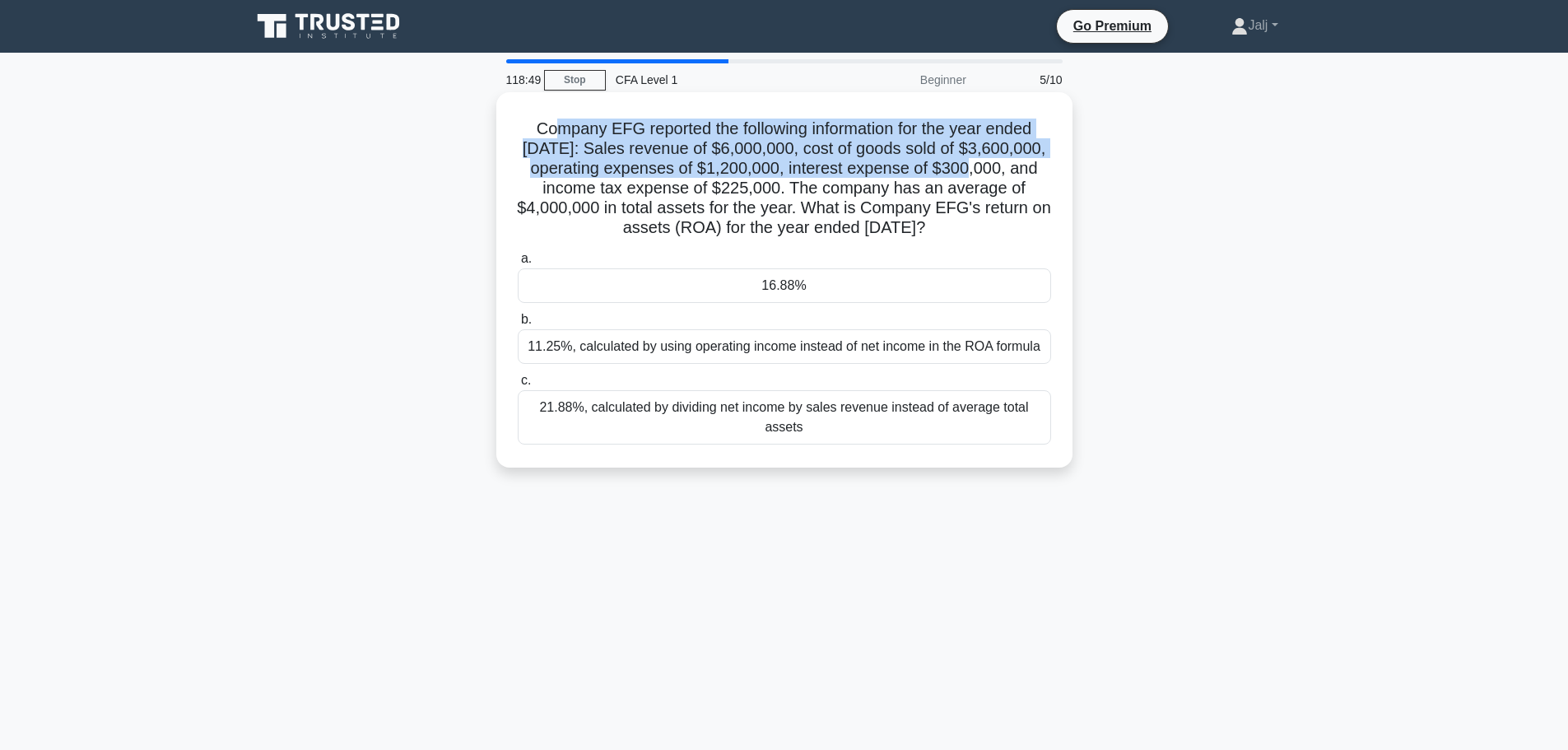
drag, startPoint x: 548, startPoint y: 121, endPoint x: 991, endPoint y: 163, distance: 445.0
click at [991, 163] on h5 "Company EFG reported the following information for the year ended [DATE]: Sales…" at bounding box center [784, 178] width 537 height 120
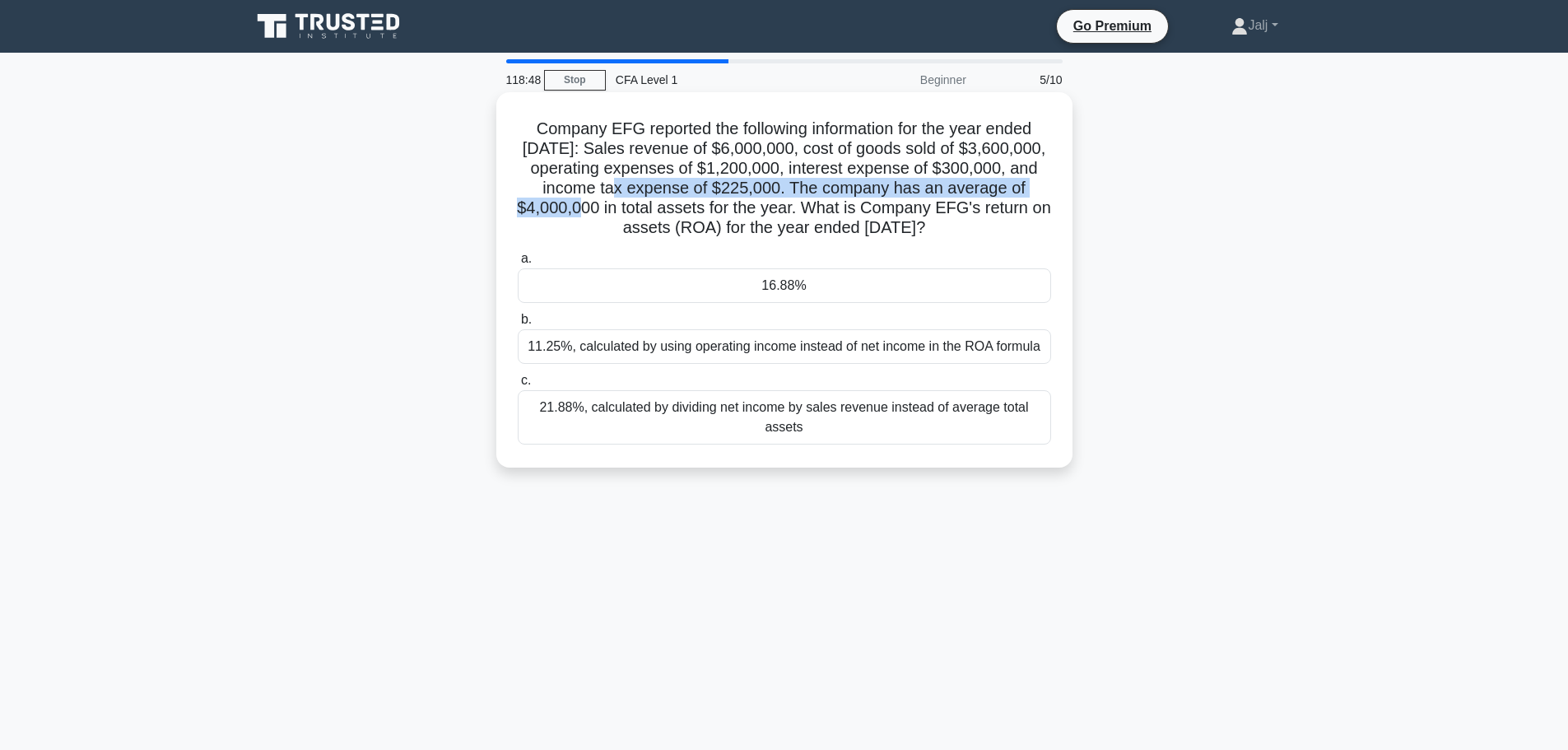
drag, startPoint x: 601, startPoint y: 201, endPoint x: 617, endPoint y: 191, distance: 18.9
click at [621, 192] on h5 "Company EFG reported the following information for the year ended [DATE]: Sales…" at bounding box center [784, 178] width 537 height 120
drag, startPoint x: 581, startPoint y: 197, endPoint x: 863, endPoint y: 193, distance: 282.0
click at [862, 195] on h5 "Company EFG reported the following information for the year ended [DATE]: Sales…" at bounding box center [784, 178] width 537 height 120
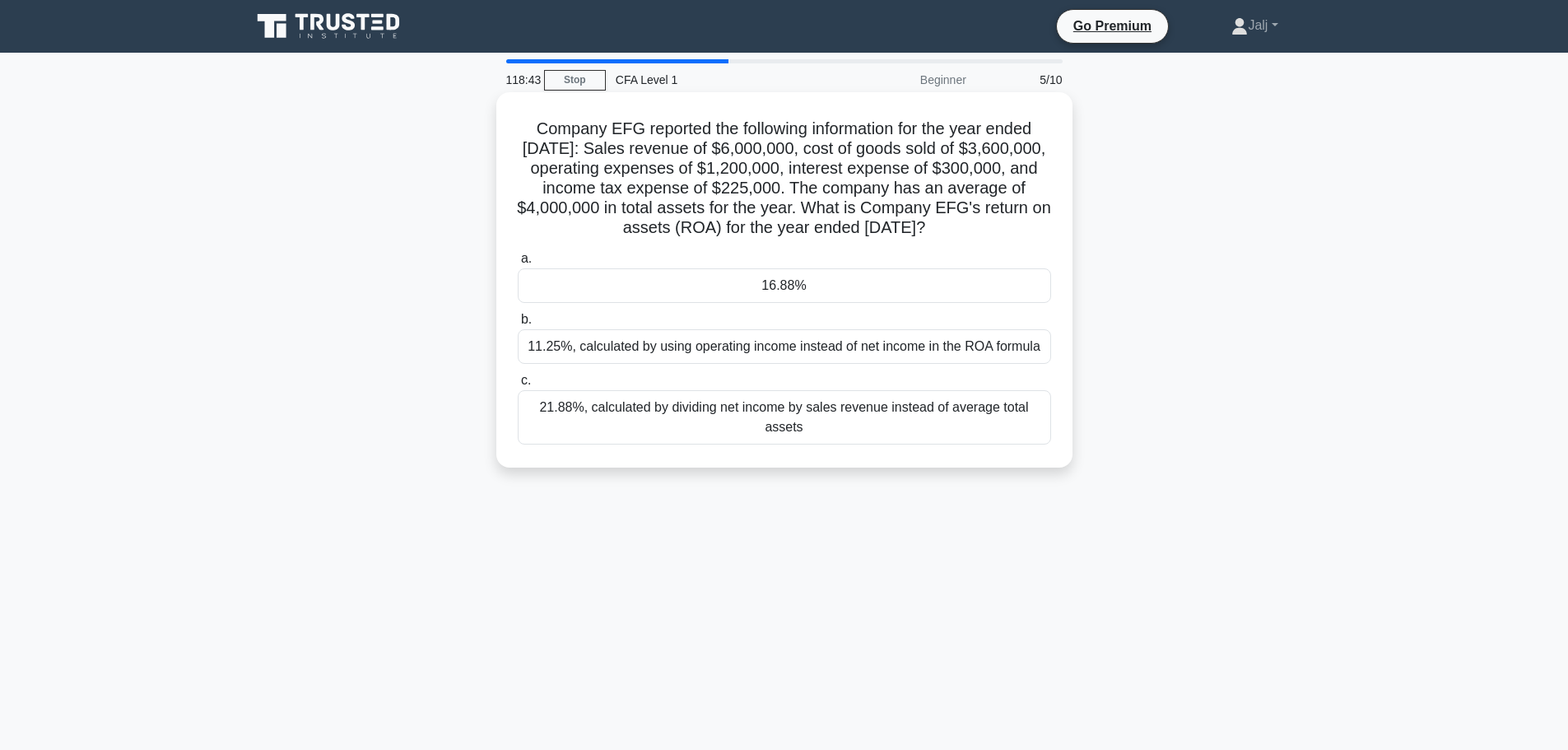
click at [691, 243] on div "Company EFG reported the following information for the year ended [DATE]: Sales…" at bounding box center [785, 280] width 563 height 362
click at [673, 395] on div "21.88%, calculated by dividing net income by sales revenue instead of average t…" at bounding box center [784, 417] width 533 height 54
click at [518, 386] on input "c. 21.88%, calculated by dividing net income by sales revenue instead of averag…" at bounding box center [518, 380] width 0 height 11
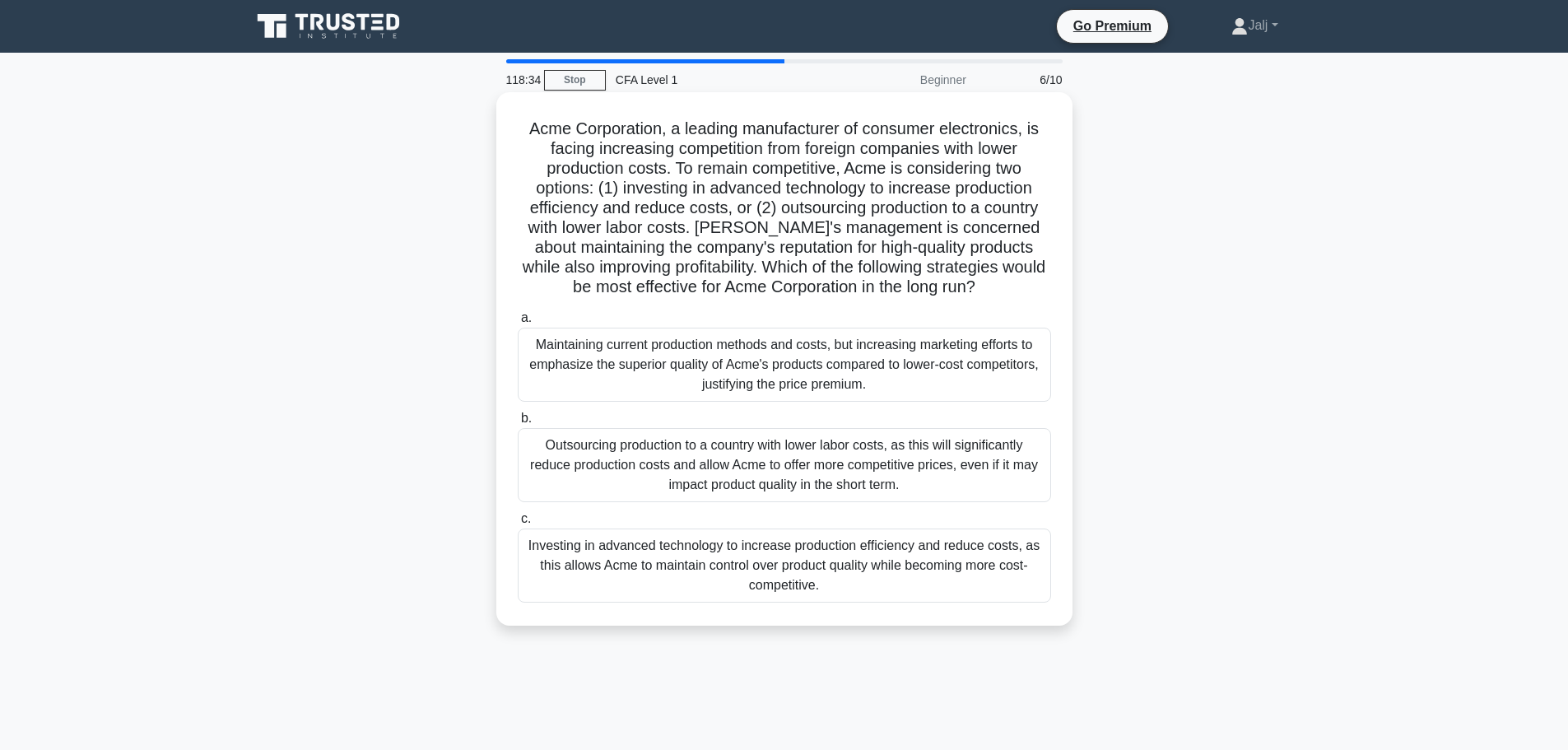
click at [687, 368] on div "Maintaining current production methods and costs, but increasing marketing effo…" at bounding box center [784, 365] width 533 height 75
click at [518, 323] on input "a. Maintaining current production methods and costs, but increasing marketing e…" at bounding box center [518, 317] width 0 height 11
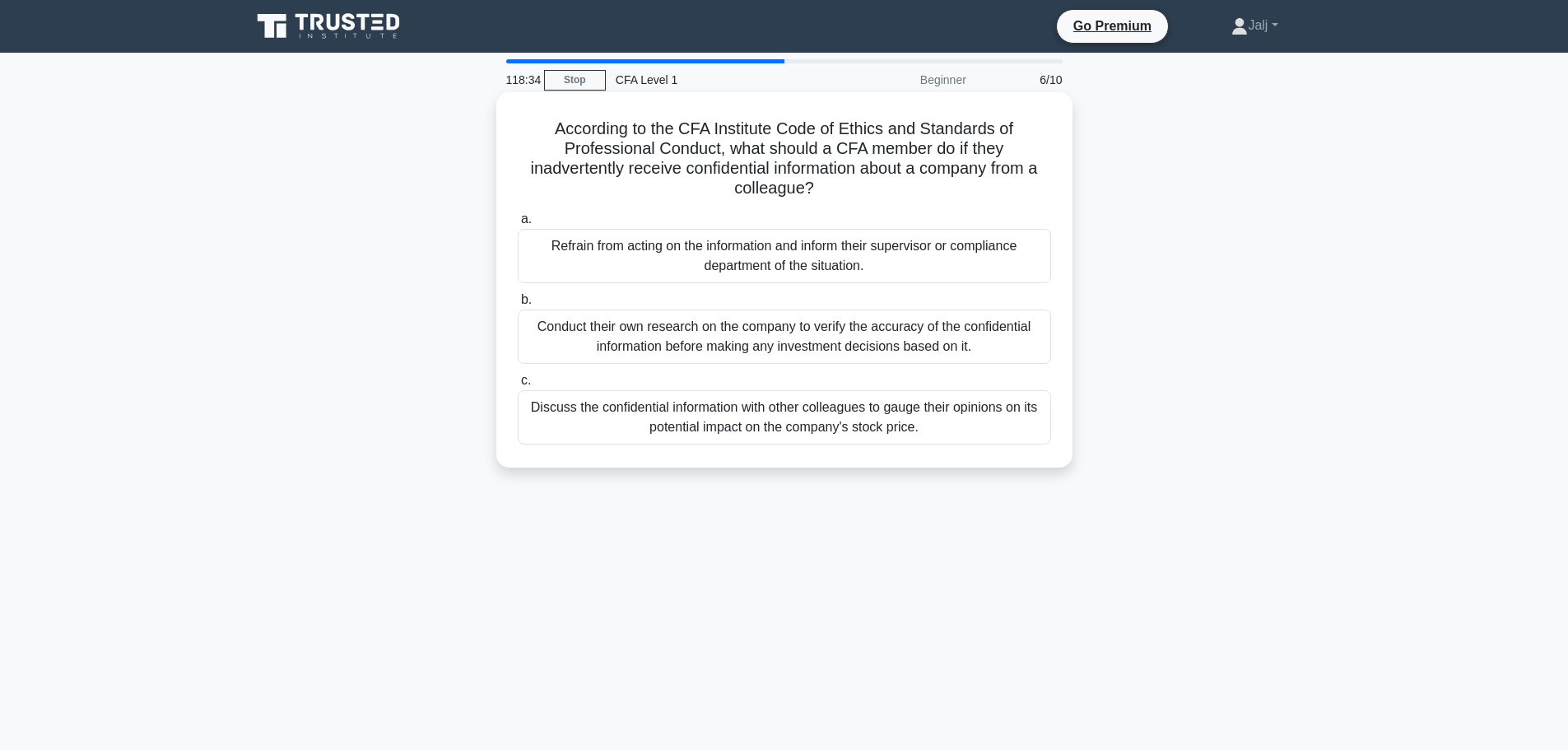
drag, startPoint x: 687, startPoint y: 370, endPoint x: 678, endPoint y: 392, distance: 23.8
click at [686, 373] on div "a. Refrain from acting on the information and inform their supervisor or compli…" at bounding box center [785, 327] width 554 height 242
drag, startPoint x: 669, startPoint y: 421, endPoint x: 672, endPoint y: 387, distance: 34.1
click at [669, 416] on div "Discuss the confidential information with other colleagues to gauge their opini…" at bounding box center [784, 417] width 533 height 54
click at [518, 386] on input "c. Discuss the confidential information with other colleagues to gauge their op…" at bounding box center [518, 380] width 0 height 11
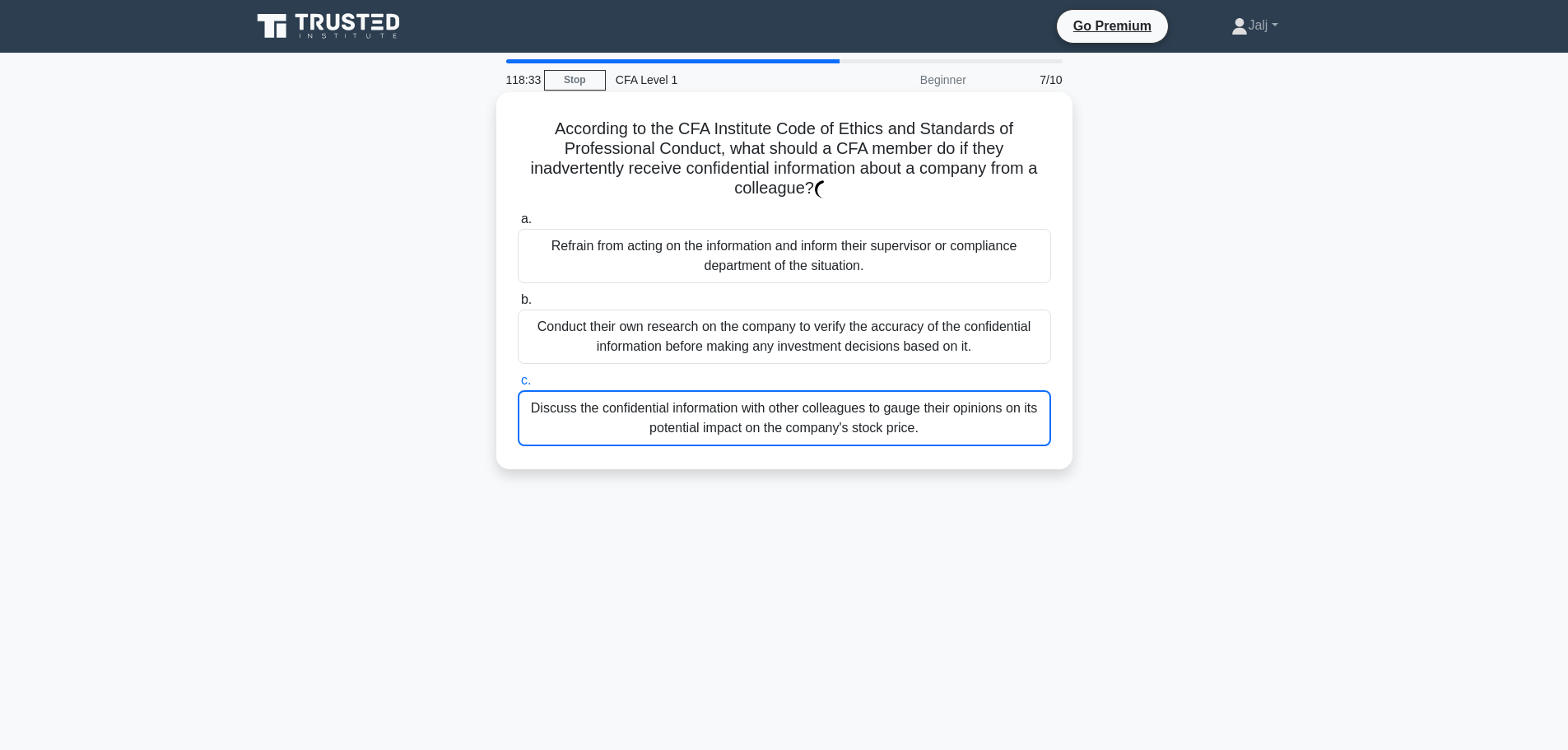
click at [673, 342] on div "Conduct their own research on the company to verify the accuracy of the confide…" at bounding box center [784, 337] width 533 height 54
click at [518, 306] on input "b. Conduct their own research on the company to verify the accuracy of the conf…" at bounding box center [518, 299] width 0 height 11
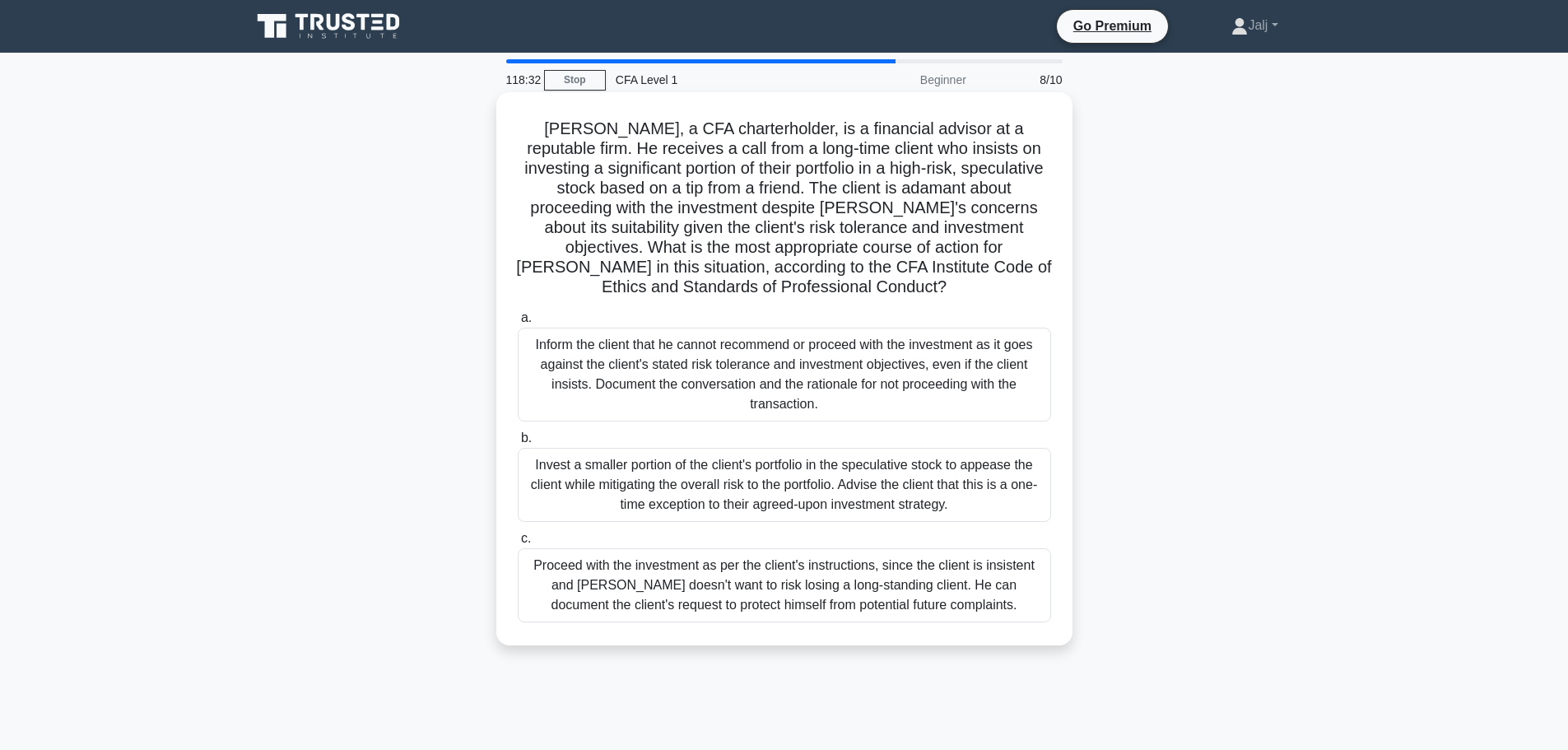
drag, startPoint x: 685, startPoint y: 341, endPoint x: 678, endPoint y: 368, distance: 27.9
click at [685, 344] on div "Inform the client that he cannot recommend or proceed with the investment as it…" at bounding box center [784, 375] width 533 height 94
click at [518, 323] on input "a. Inform the client that he cannot recommend or proceed with the investment as…" at bounding box center [518, 317] width 0 height 11
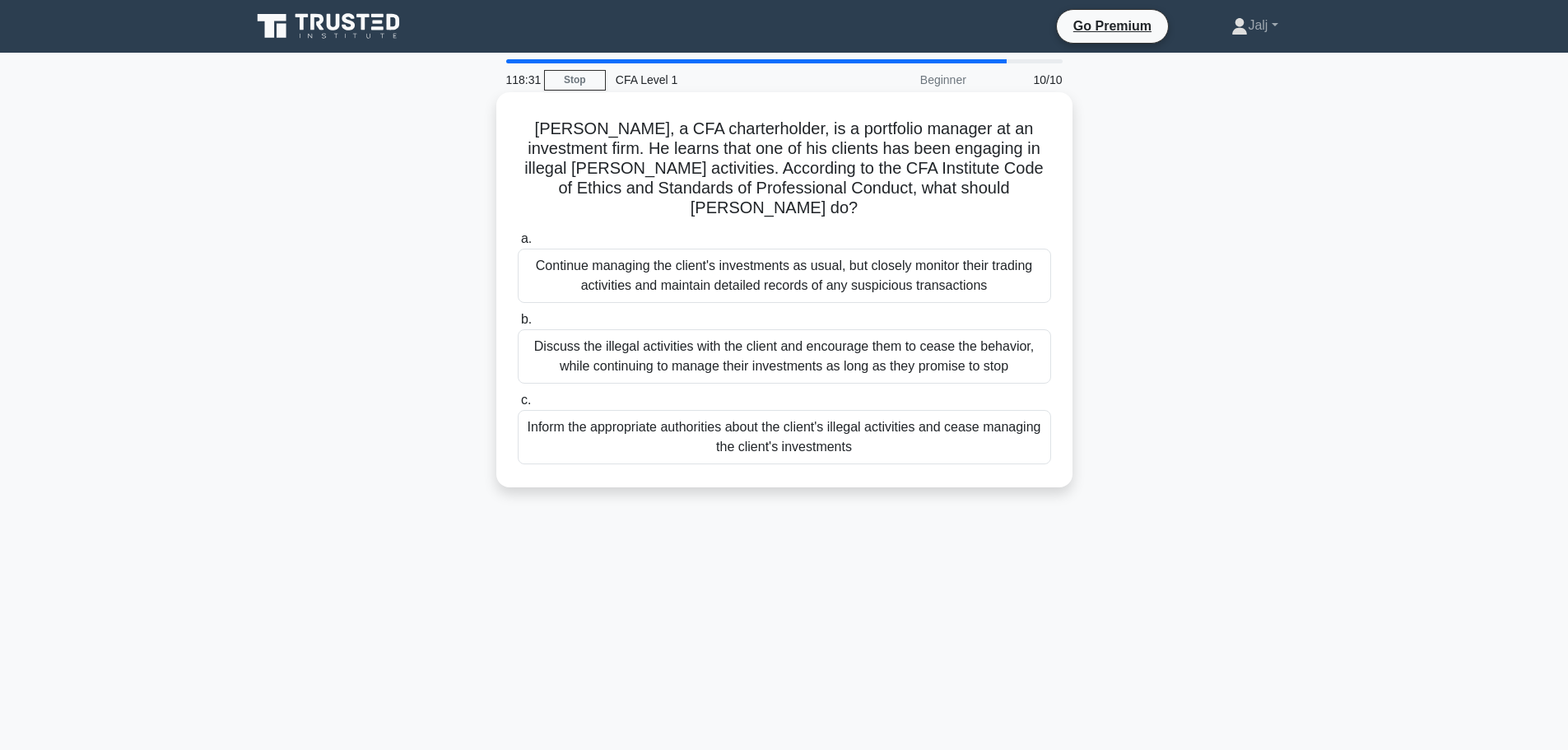
drag, startPoint x: 671, startPoint y: 343, endPoint x: 666, endPoint y: 355, distance: 13.0
click at [668, 350] on div "Discuss the illegal activities with the client and encourage them to cease the …" at bounding box center [784, 356] width 533 height 54
click at [518, 325] on input "b. Discuss the illegal activities with the client and encourage them to cease t…" at bounding box center [518, 319] width 0 height 11
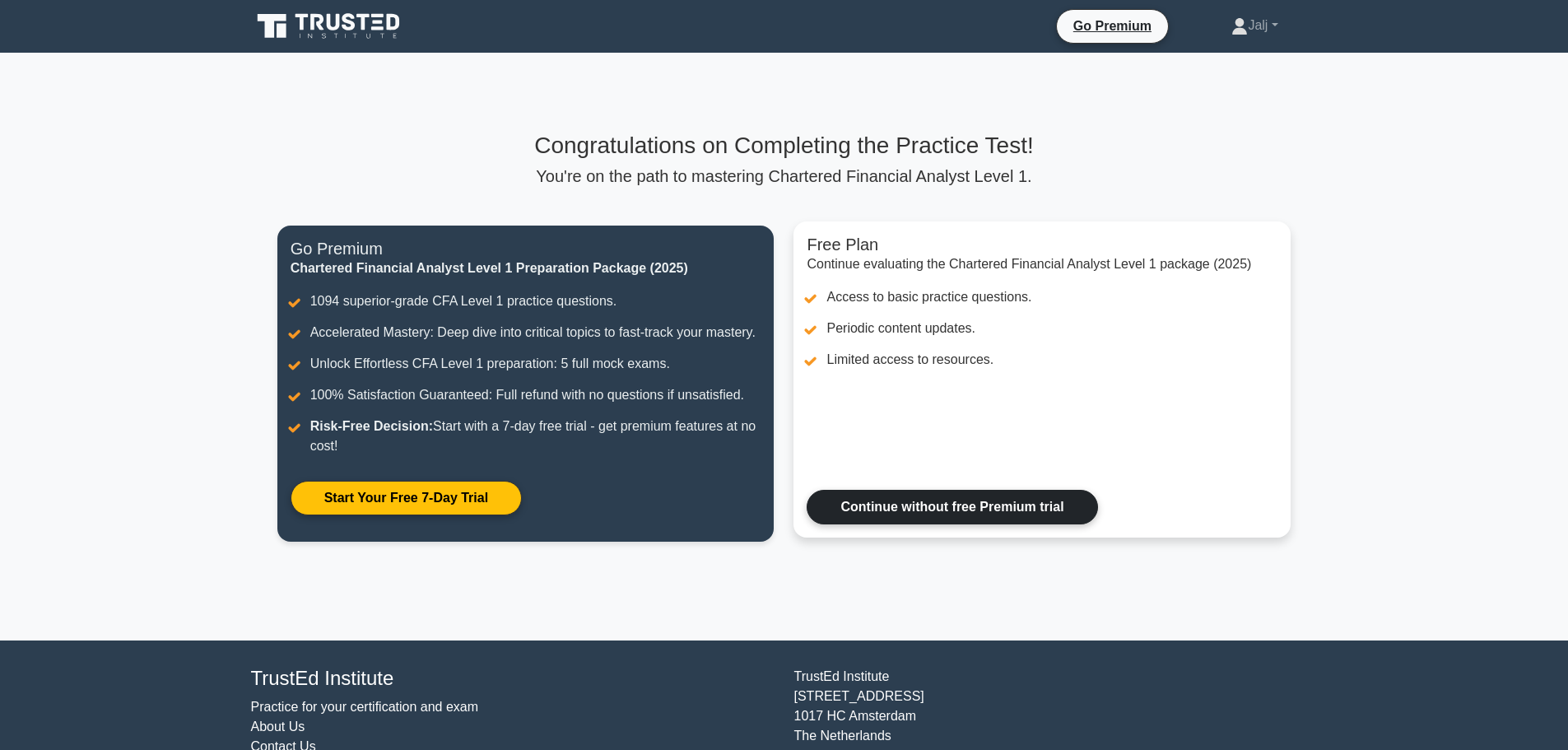
click at [950, 504] on link "Continue without free Premium trial" at bounding box center [951, 507] width 290 height 35
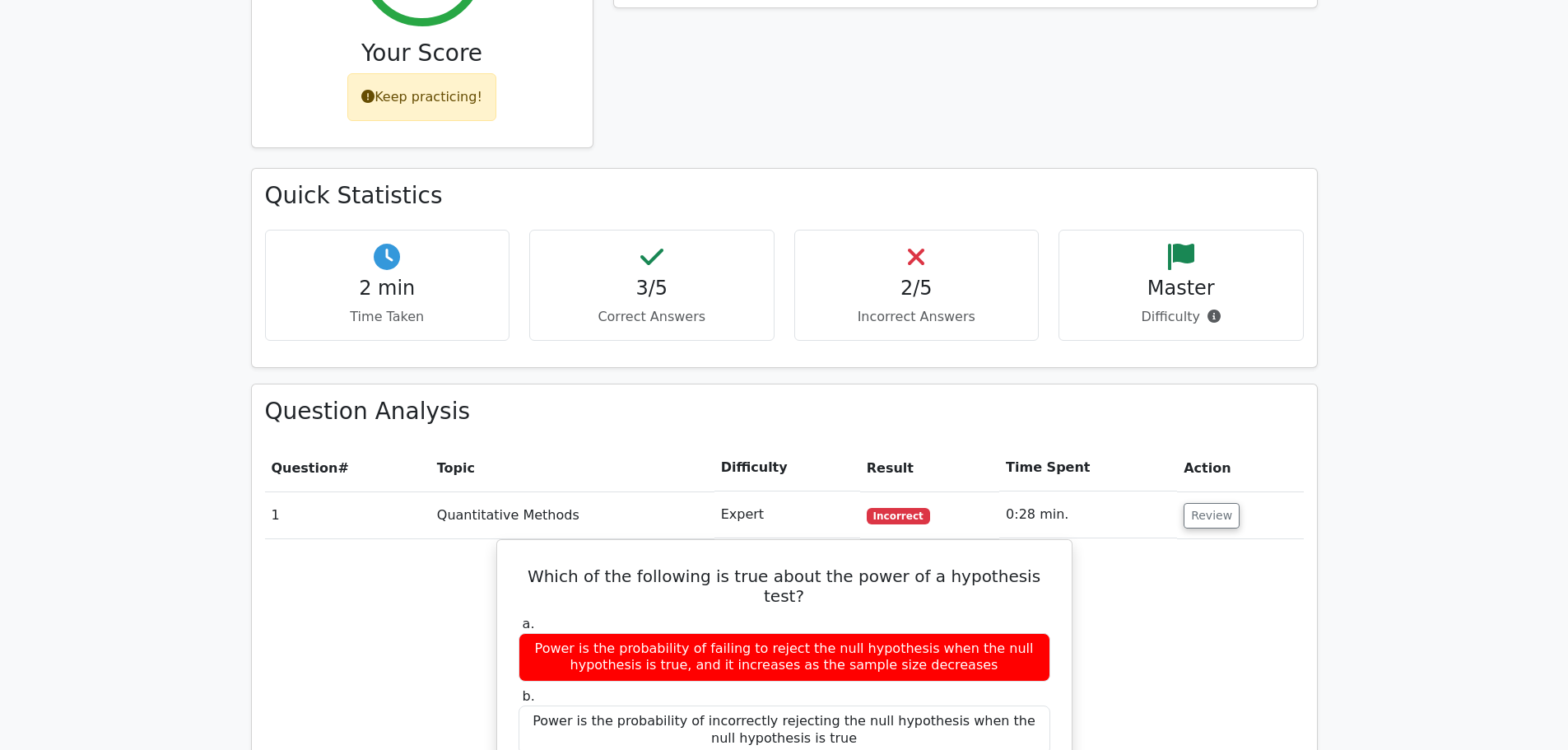
scroll to position [1070, 0]
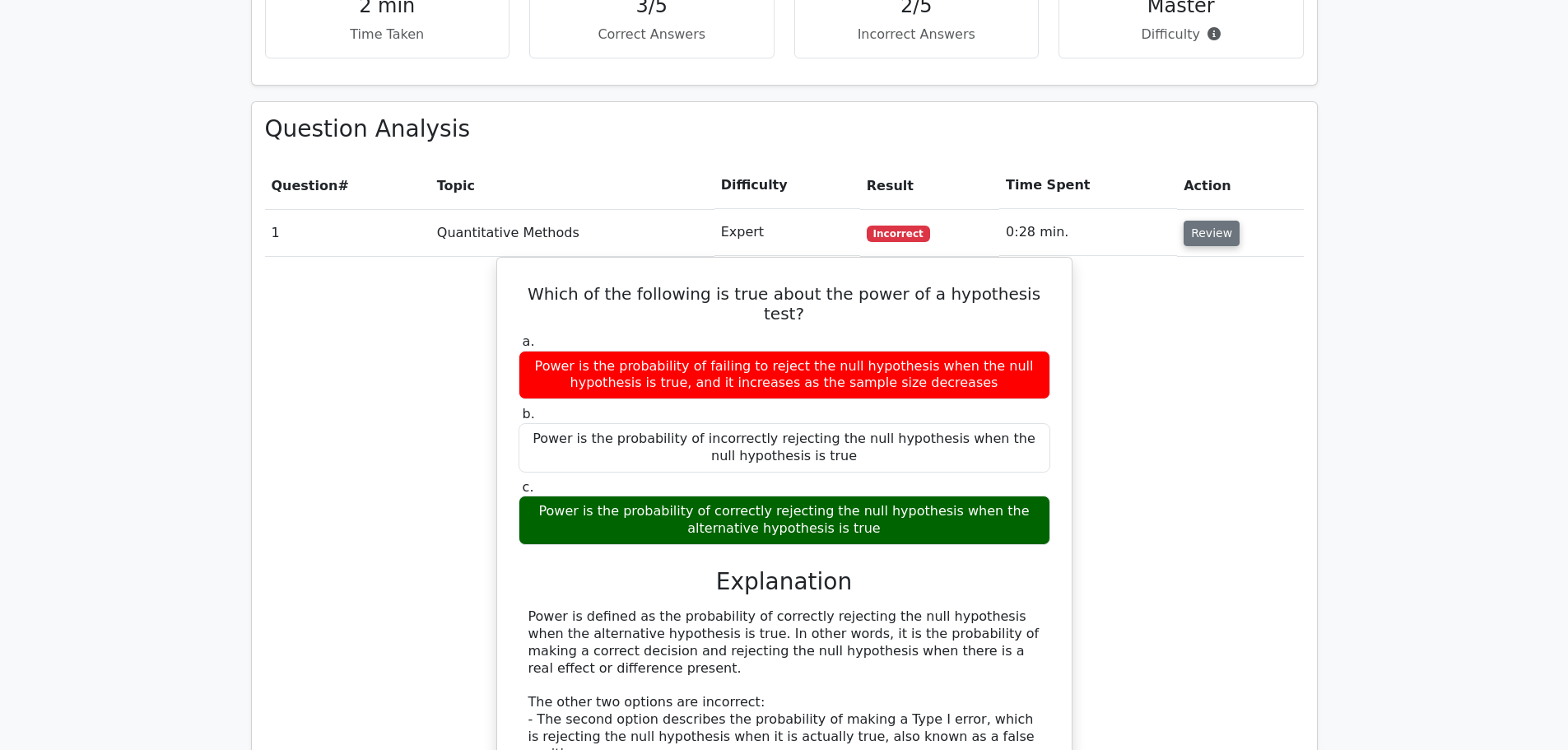
click at [1214, 221] on button "Review" at bounding box center [1212, 233] width 56 height 25
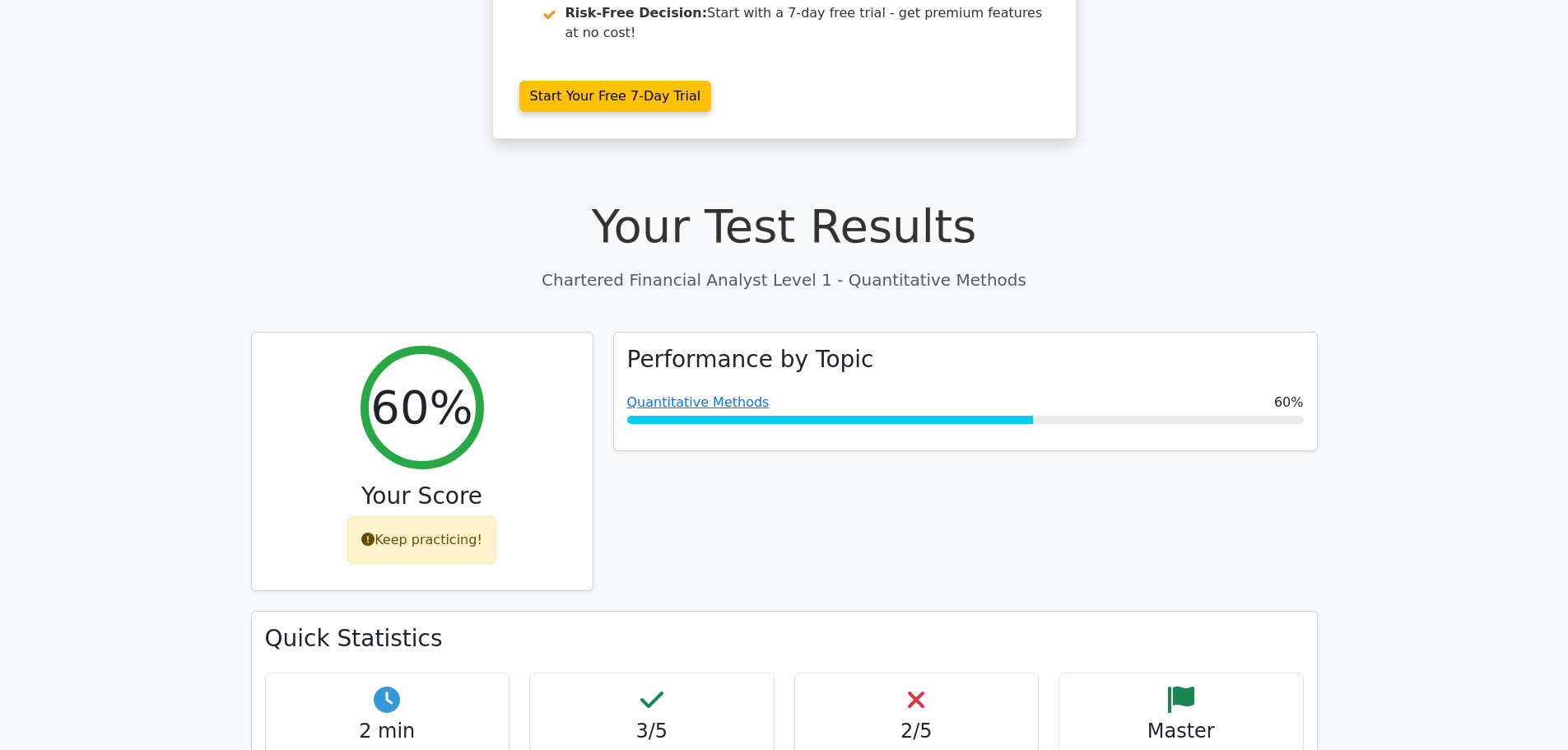
scroll to position [207, 0]
